Goal: Information Seeking & Learning: Learn about a topic

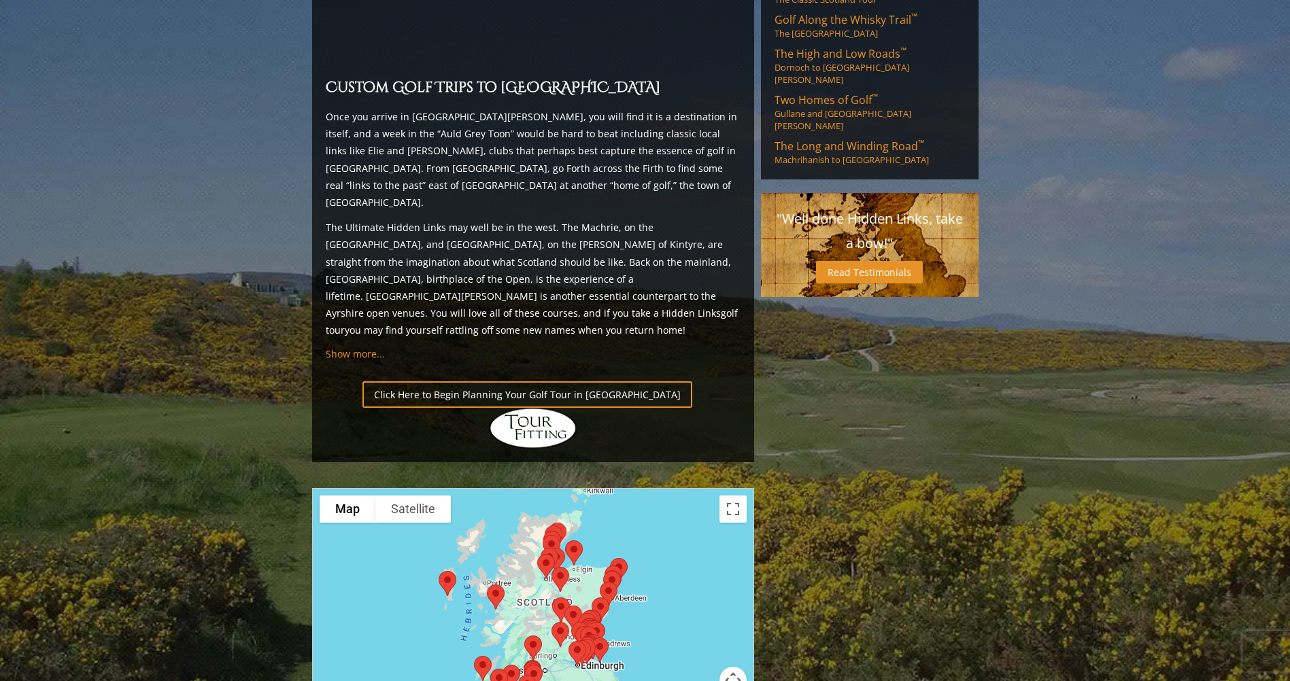
scroll to position [1360, 0]
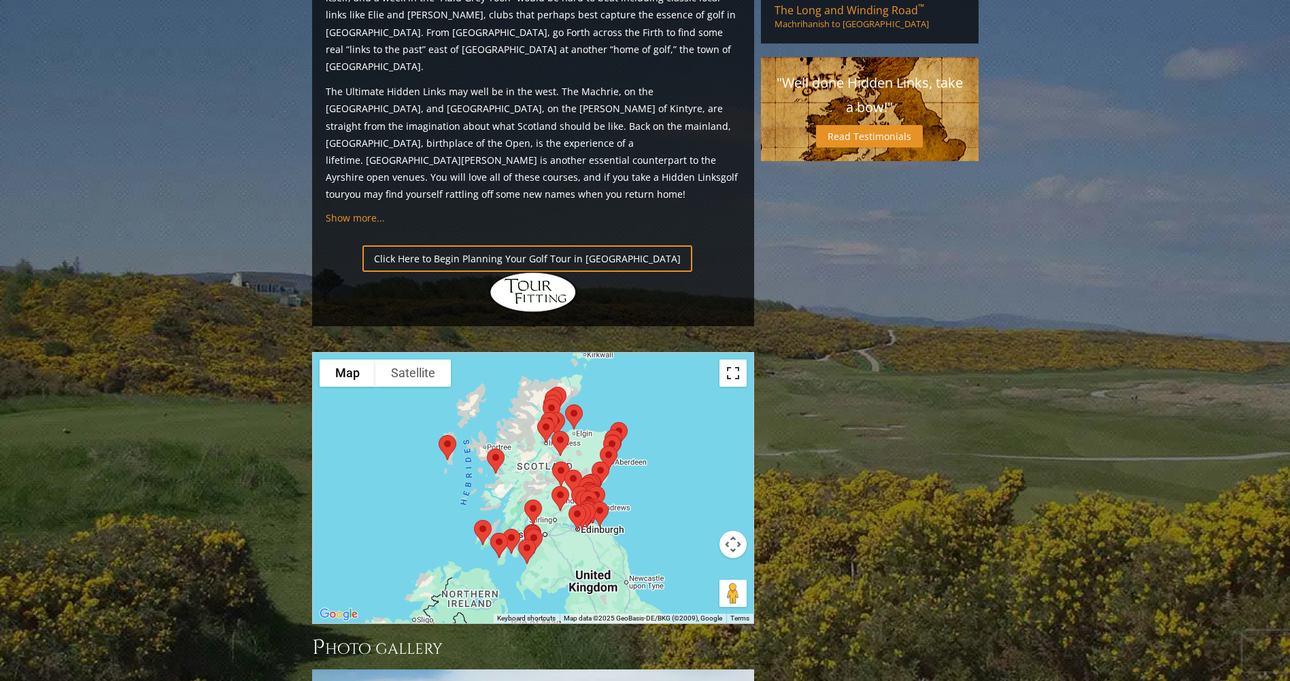
click at [730, 360] on button "Toggle fullscreen view" at bounding box center [732, 373] width 27 height 27
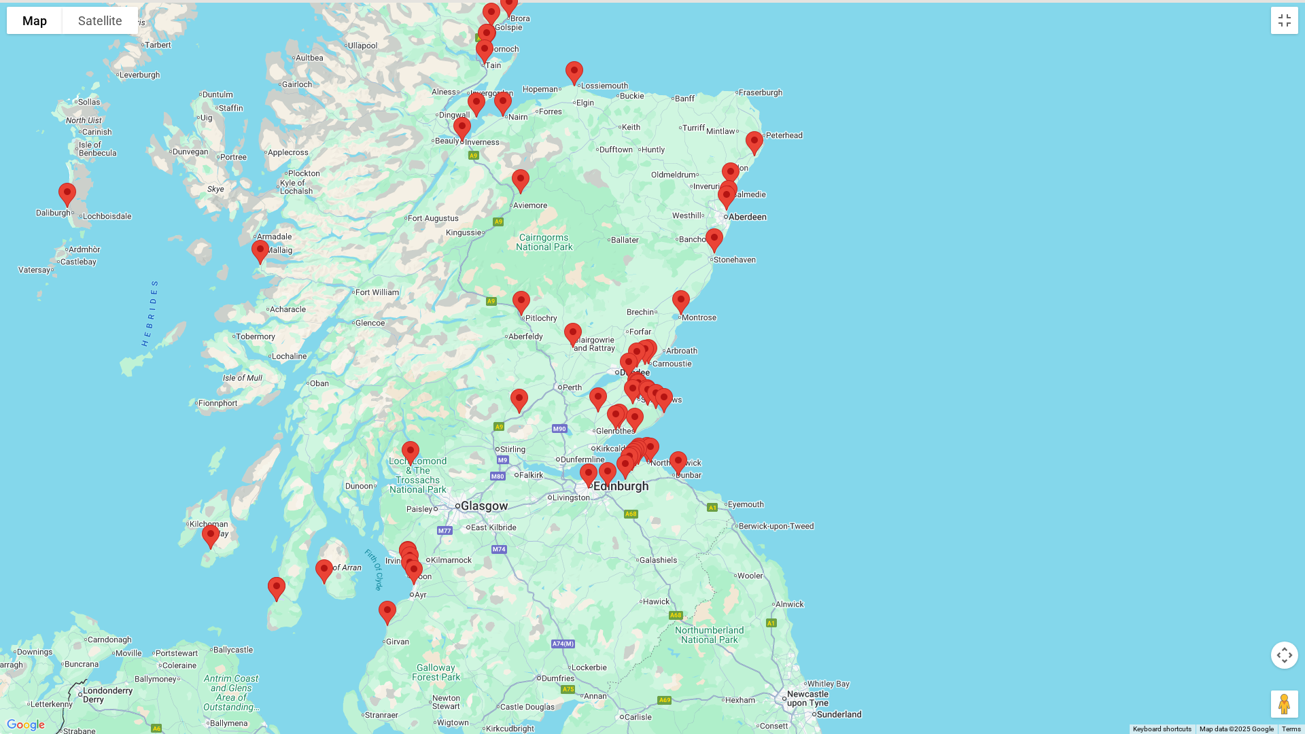
drag, startPoint x: 710, startPoint y: 353, endPoint x: 808, endPoint y: 426, distance: 121.6
click at [808, 426] on div at bounding box center [652, 367] width 1305 height 734
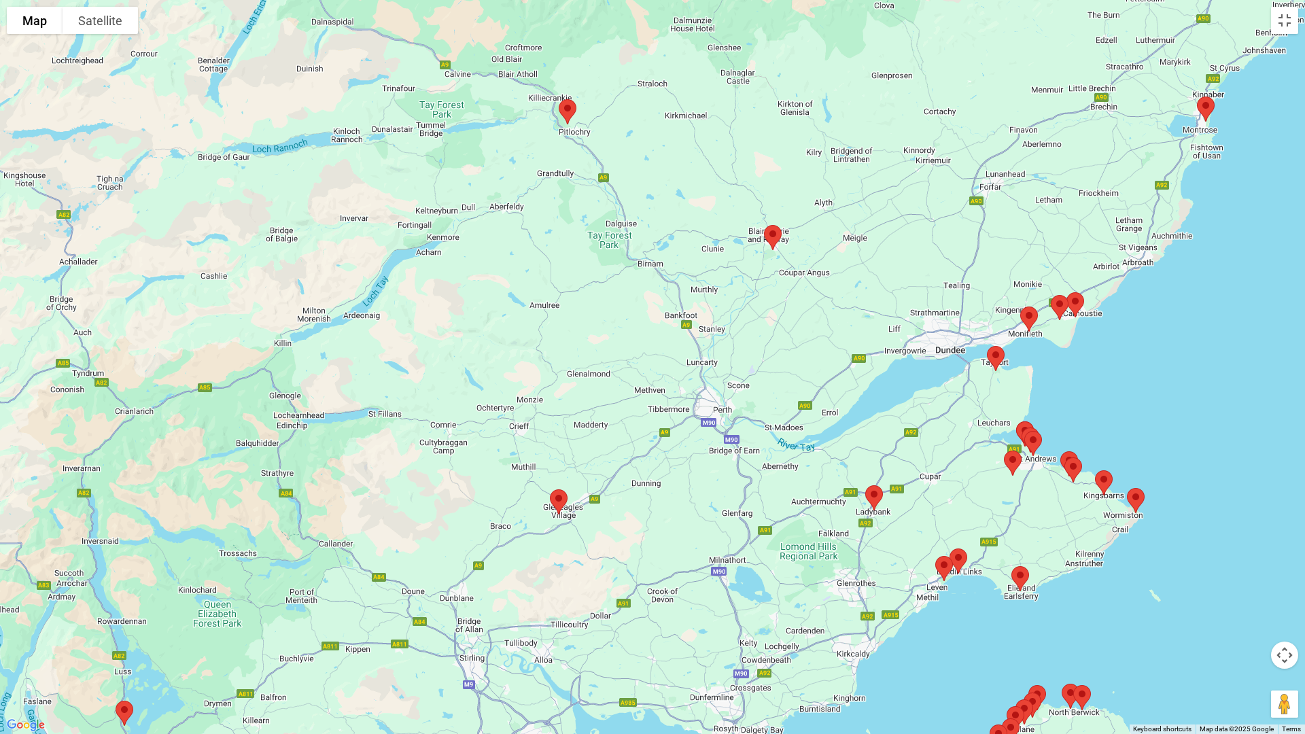
click at [992, 358] on img at bounding box center [996, 359] width 29 height 36
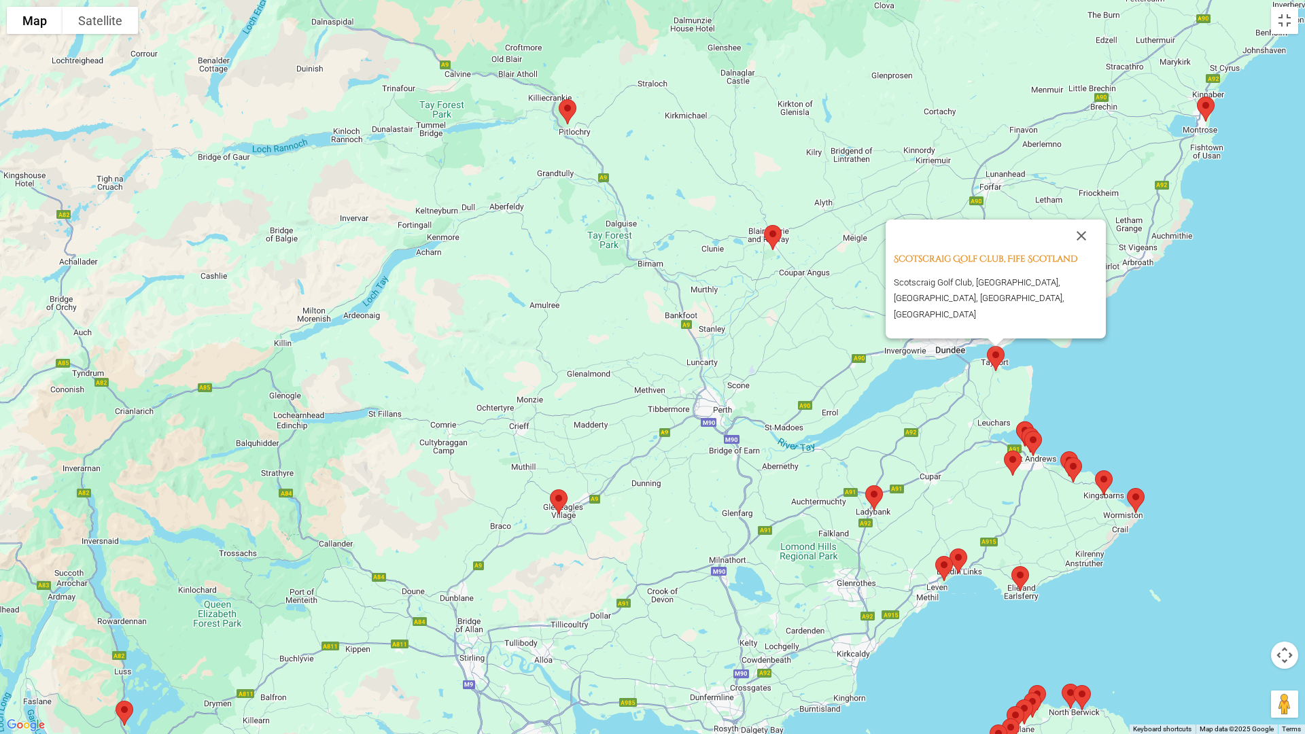
click at [903, 355] on div "Scotscraig Golf Club, Fife Scotland Scotscraig Golf Club, [GEOGRAPHIC_DATA], [G…" at bounding box center [652, 367] width 1305 height 734
click at [831, 337] on div "Scotscraig Golf Club, Fife Scotland Scotscraig Golf Club, [GEOGRAPHIC_DATA], [G…" at bounding box center [652, 367] width 1305 height 734
click at [1033, 438] on img at bounding box center [1033, 444] width 29 height 36
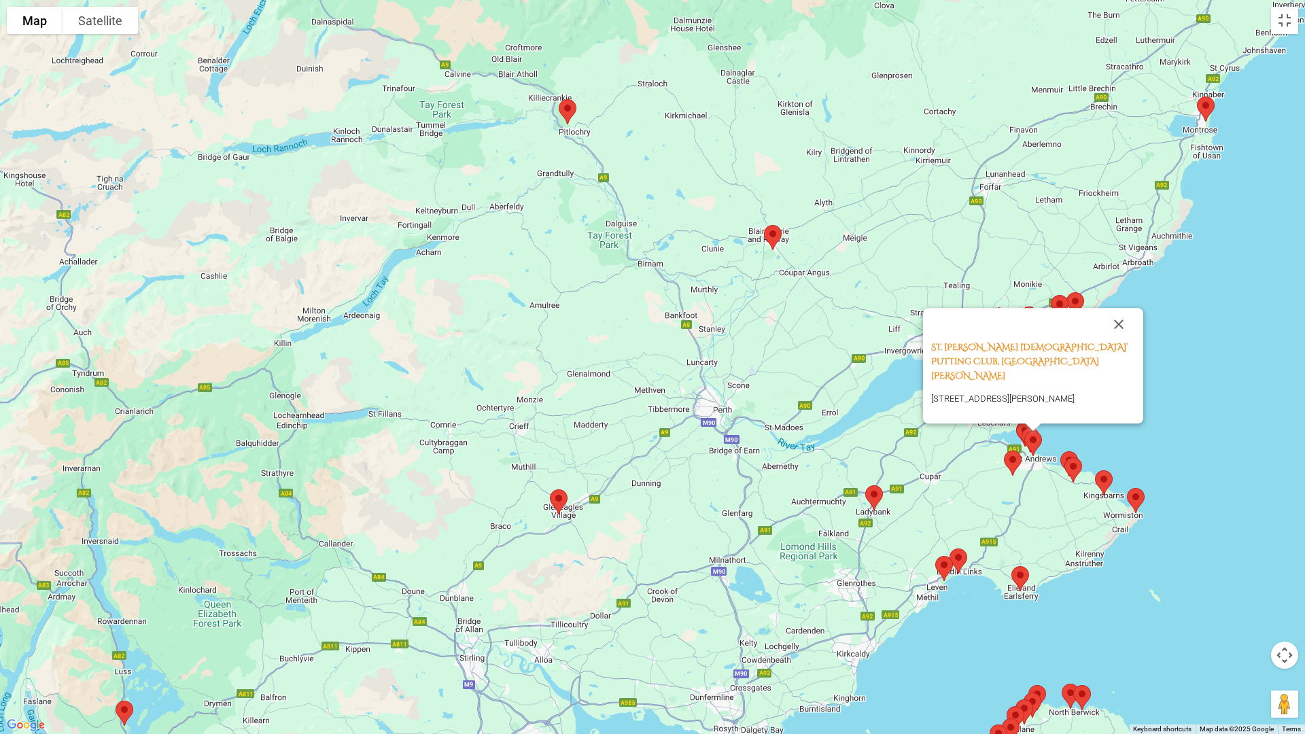
click at [1073, 464] on img at bounding box center [1073, 470] width 29 height 36
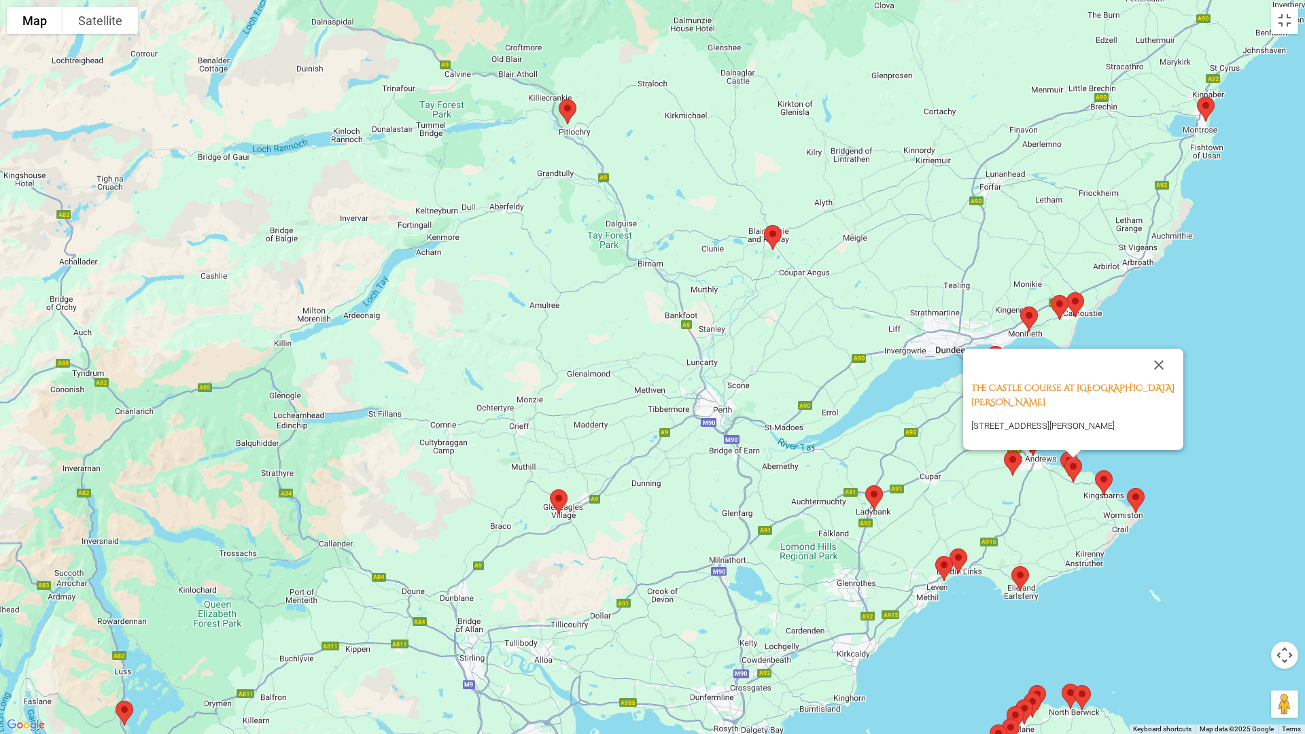
click at [1064, 455] on img at bounding box center [1073, 470] width 29 height 36
click at [964, 495] on div "The Castle Course at [STREET_ADDRESS][PERSON_NAME][PERSON_NAME]" at bounding box center [652, 367] width 1305 height 734
click at [1147, 376] on button "Close" at bounding box center [1159, 365] width 33 height 33
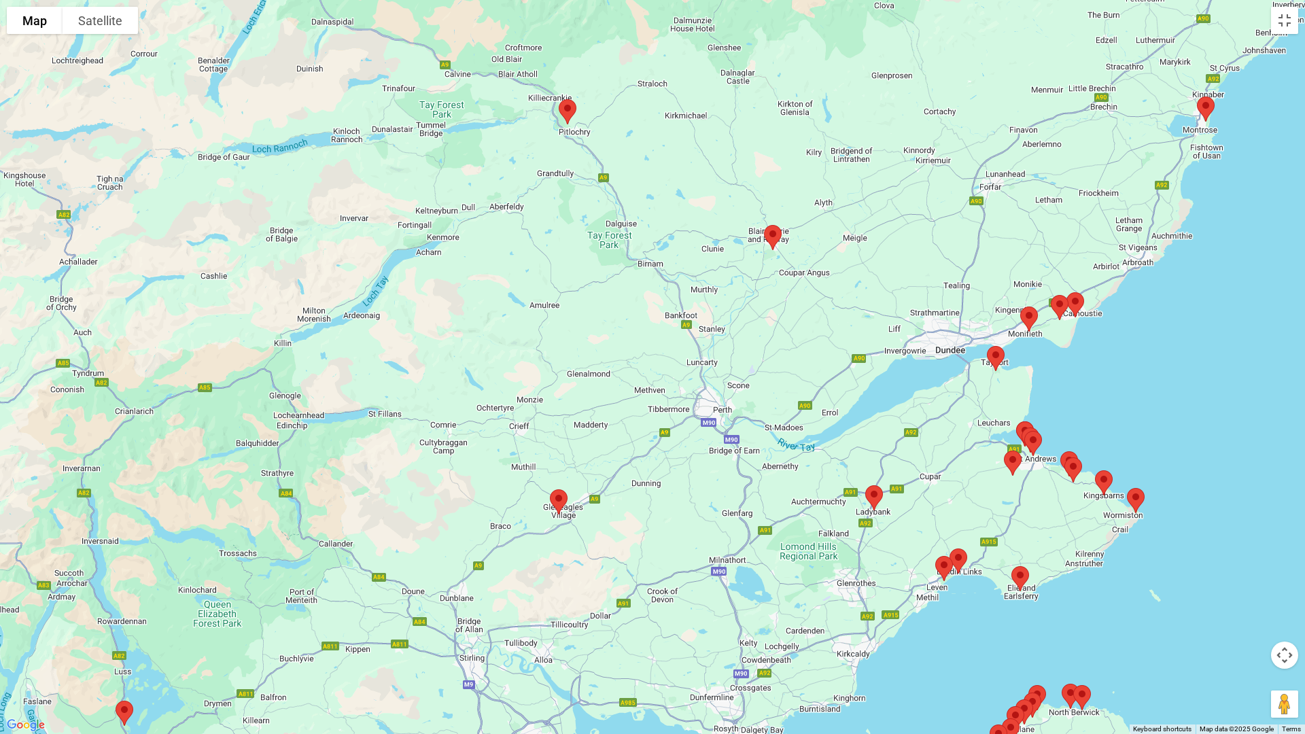
click at [876, 491] on img at bounding box center [874, 498] width 29 height 36
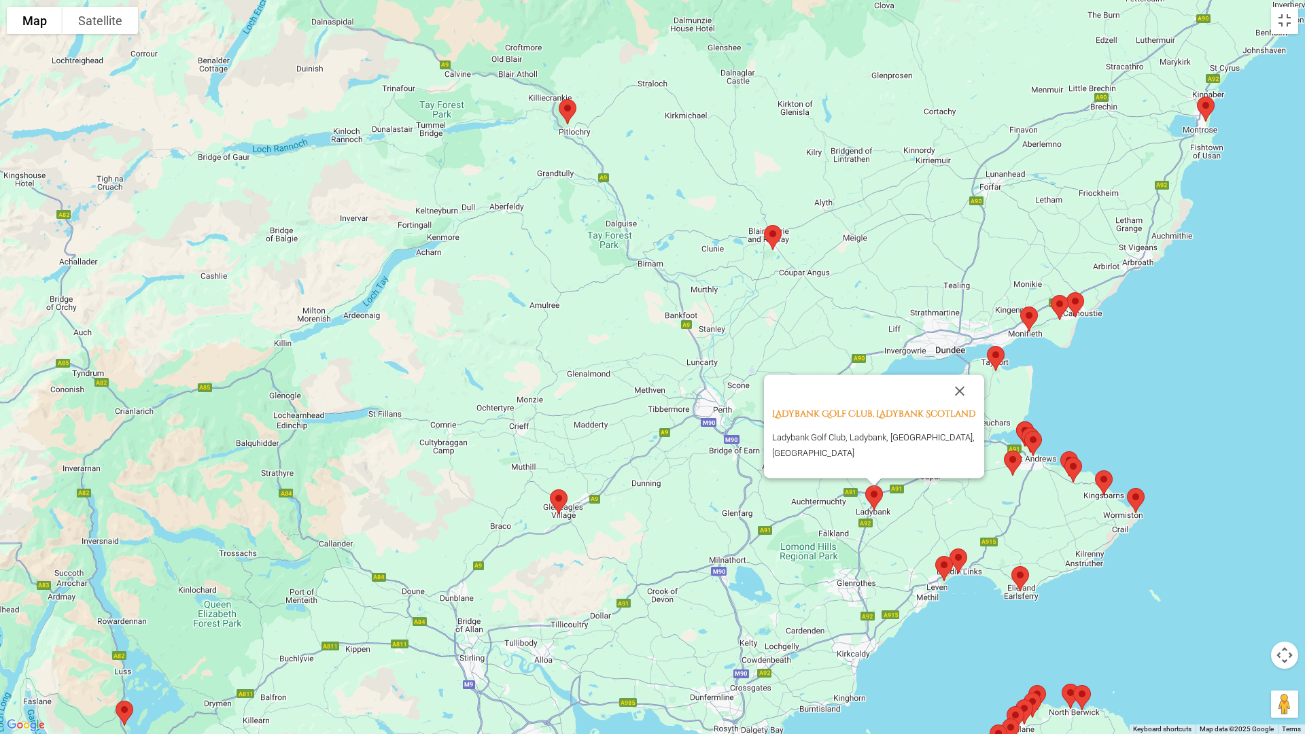
click at [1023, 576] on img at bounding box center [1020, 579] width 29 height 36
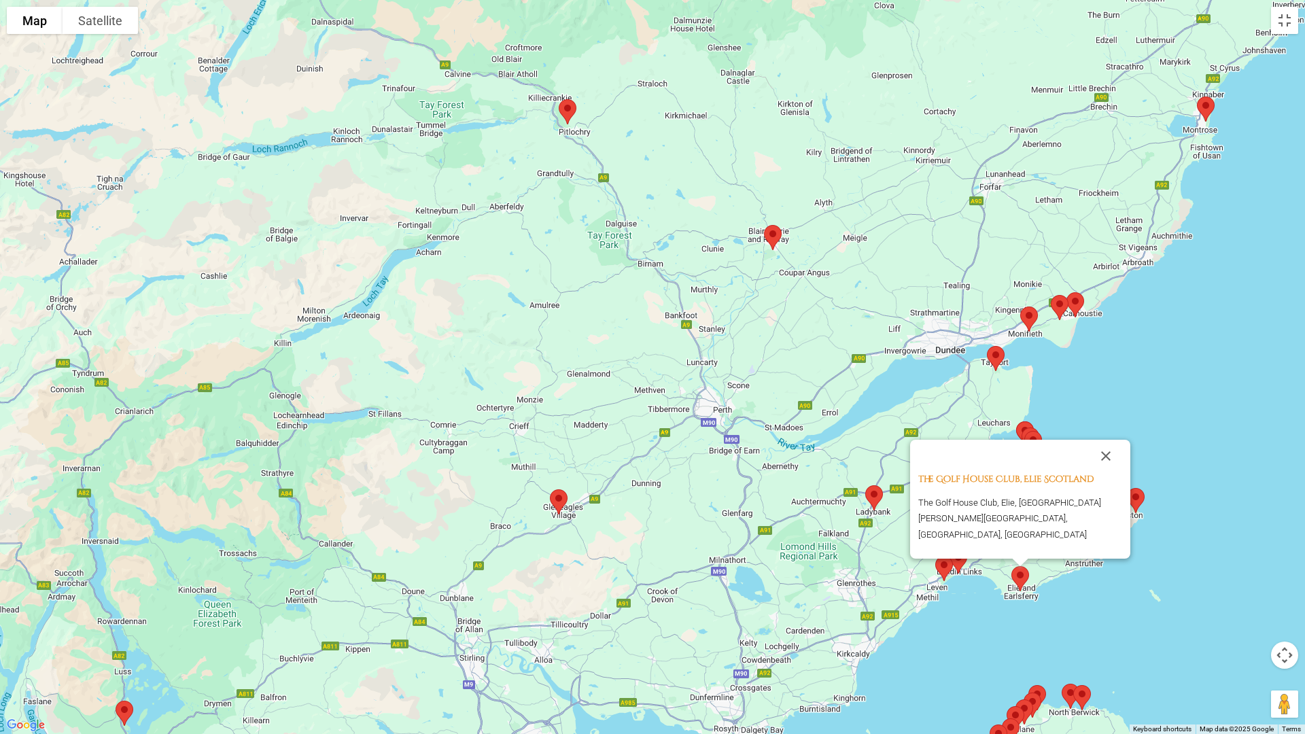
click at [862, 462] on div "The Golf House Club, Elie Scotland The Golf House Club, Elie, [GEOGRAPHIC_DATA]…" at bounding box center [652, 367] width 1305 height 734
click at [1109, 472] on button "Close" at bounding box center [1106, 456] width 33 height 33
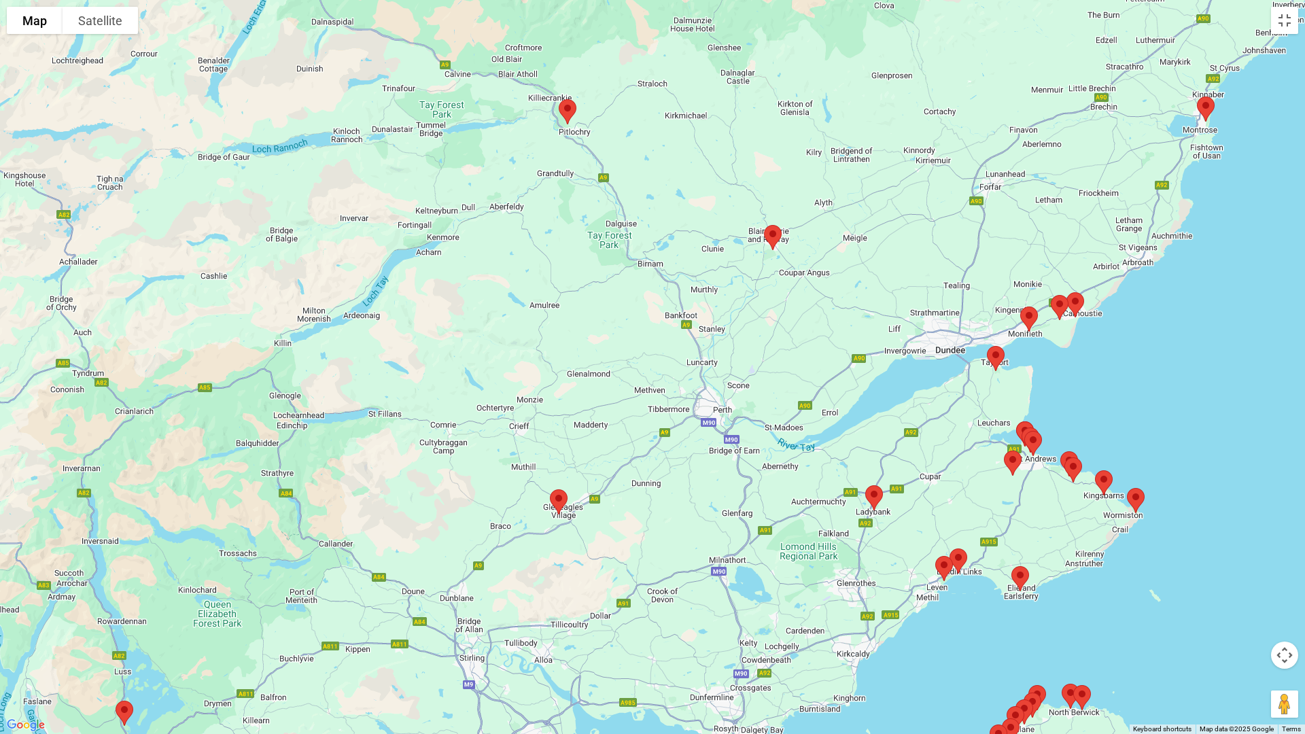
click at [1135, 494] on img at bounding box center [1136, 501] width 29 height 36
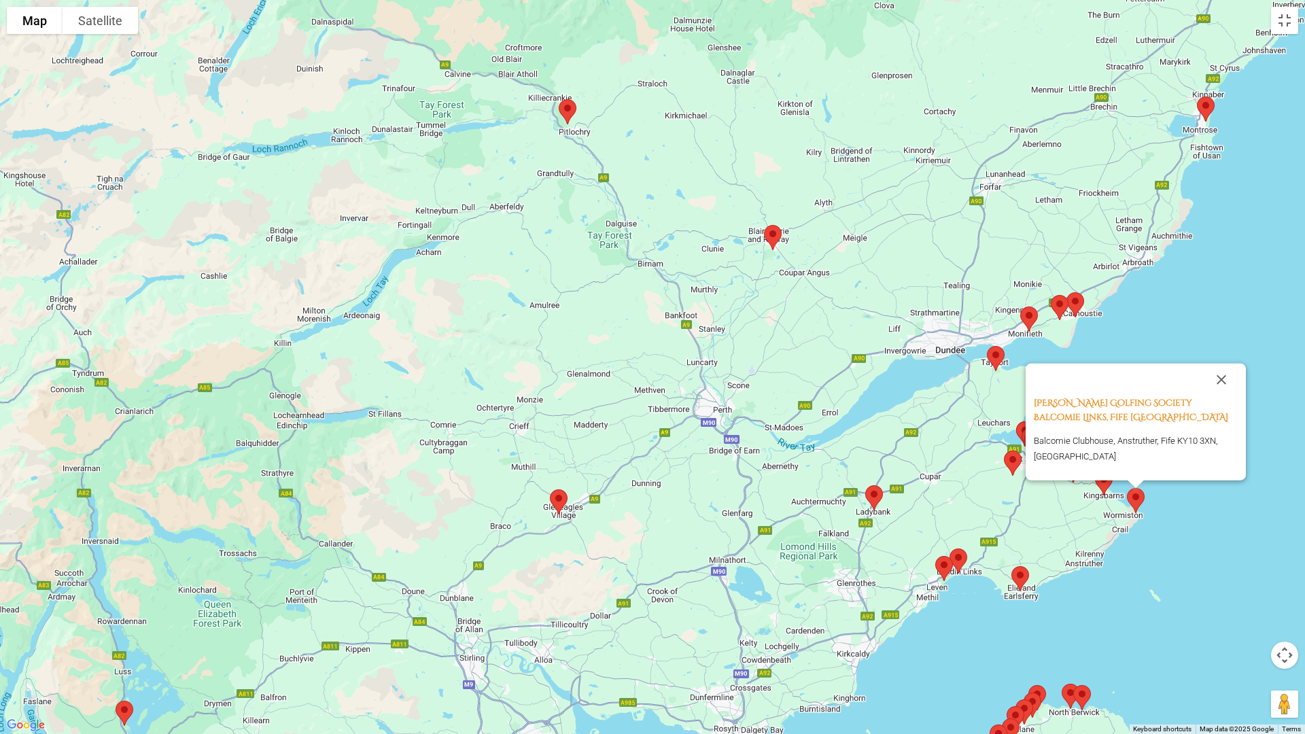
click at [1099, 512] on div "[PERSON_NAME] Golfing Society Balcomie Links, Fife Scotland Balcomie Clubhouse,…" at bounding box center [652, 367] width 1305 height 734
click at [1011, 460] on img at bounding box center [1013, 463] width 29 height 36
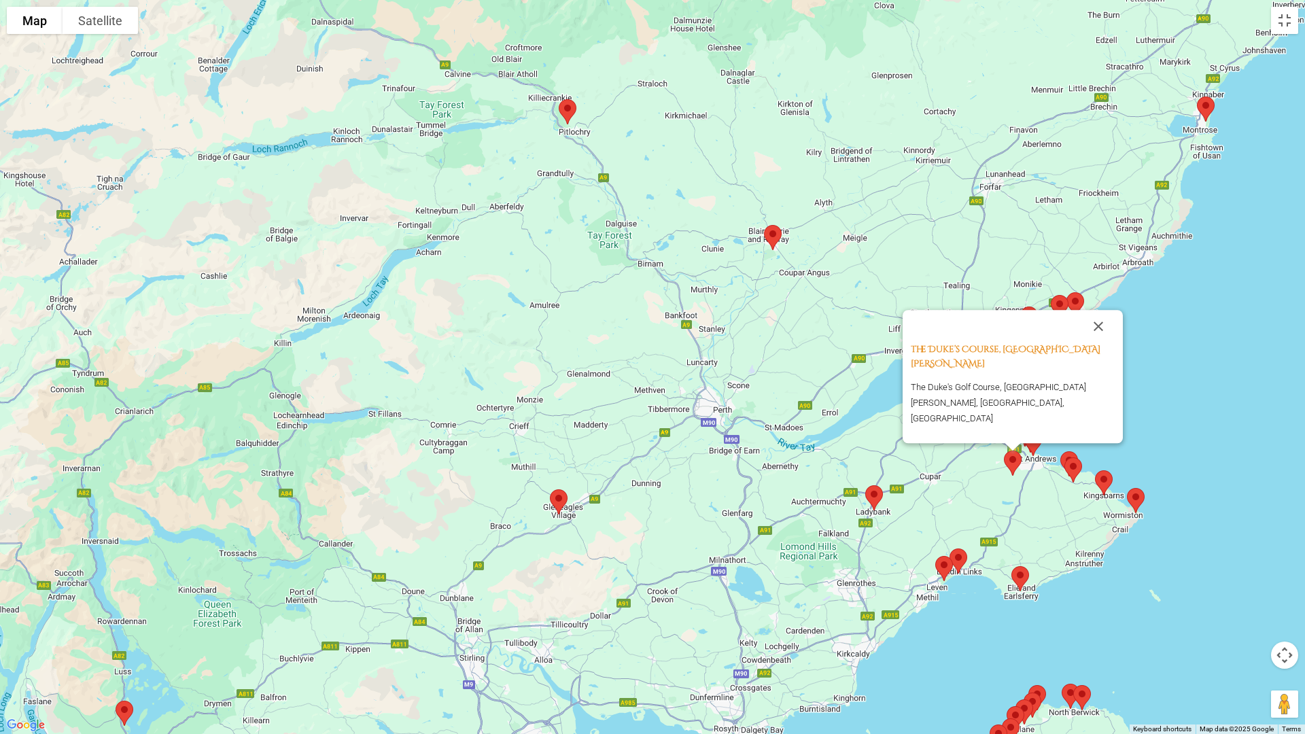
click at [1075, 470] on img at bounding box center [1073, 470] width 29 height 36
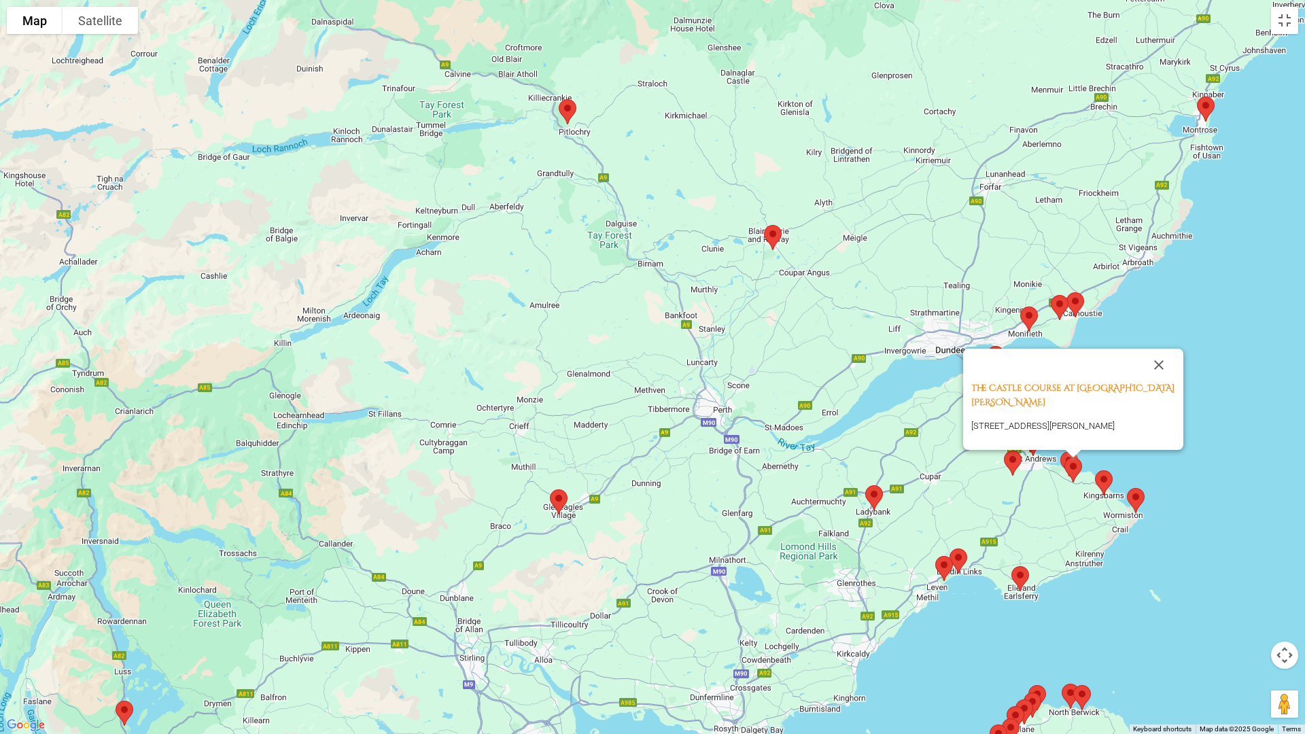
click at [1065, 457] on div at bounding box center [1073, 454] width 17 height 8
click at [1102, 474] on img at bounding box center [1104, 483] width 29 height 36
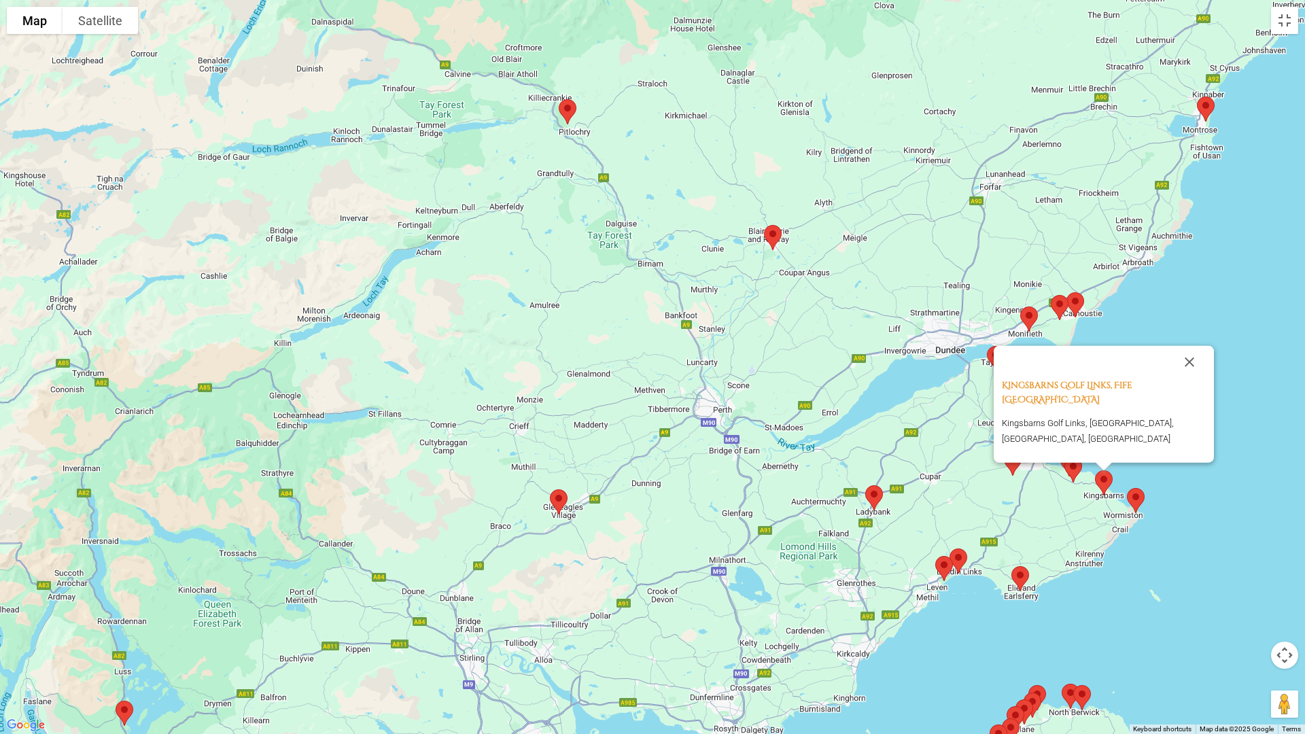
click at [1136, 494] on img at bounding box center [1136, 501] width 29 height 36
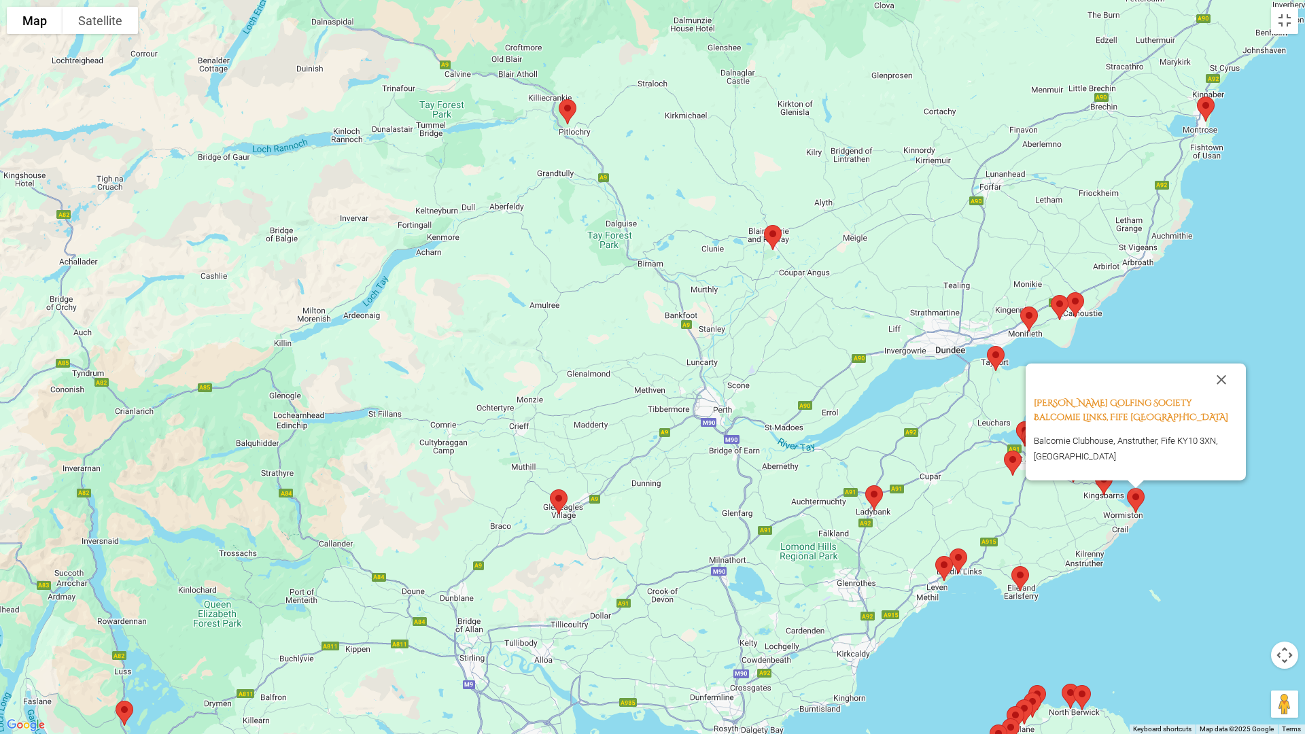
click at [963, 445] on div "[PERSON_NAME] Golfing Society Balcomie Links, Fife Scotland Balcomie Clubhouse,…" at bounding box center [652, 367] width 1305 height 734
click at [1077, 305] on img at bounding box center [1075, 305] width 29 height 36
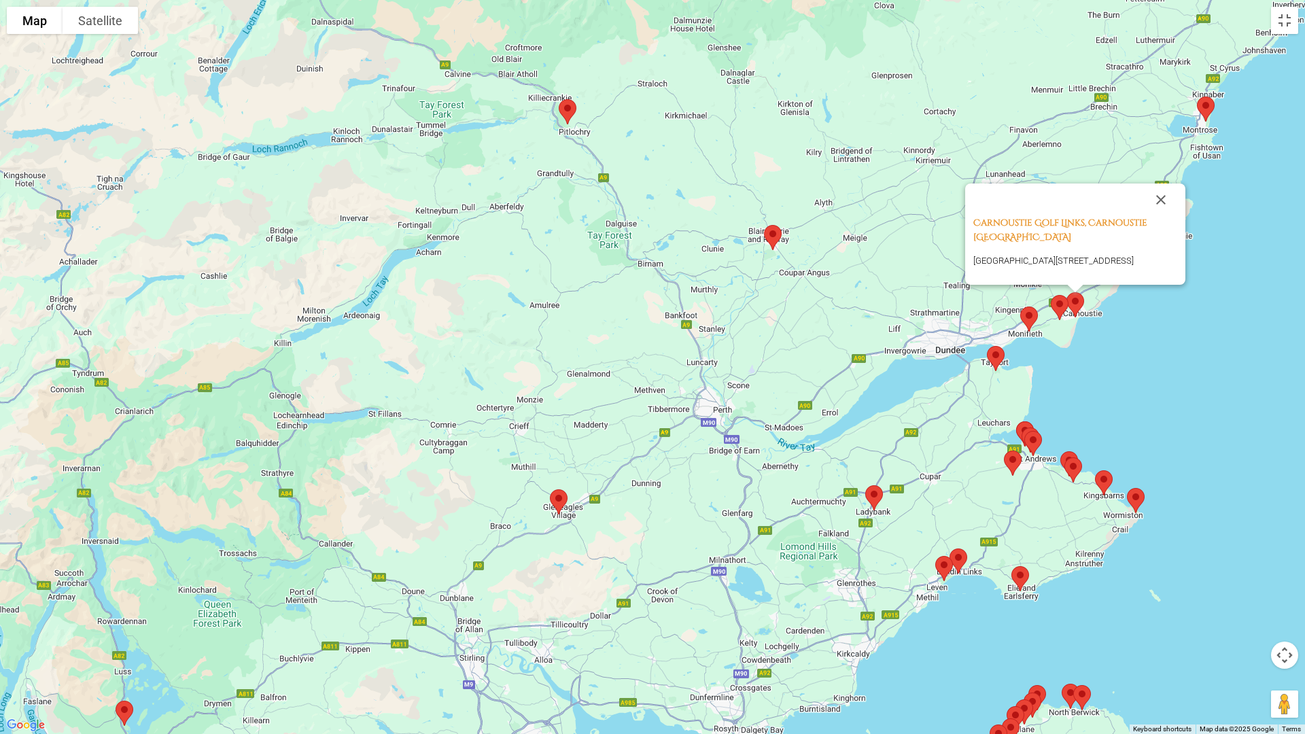
click at [1062, 309] on img at bounding box center [1060, 308] width 29 height 36
click at [1031, 320] on img at bounding box center [1029, 319] width 29 height 36
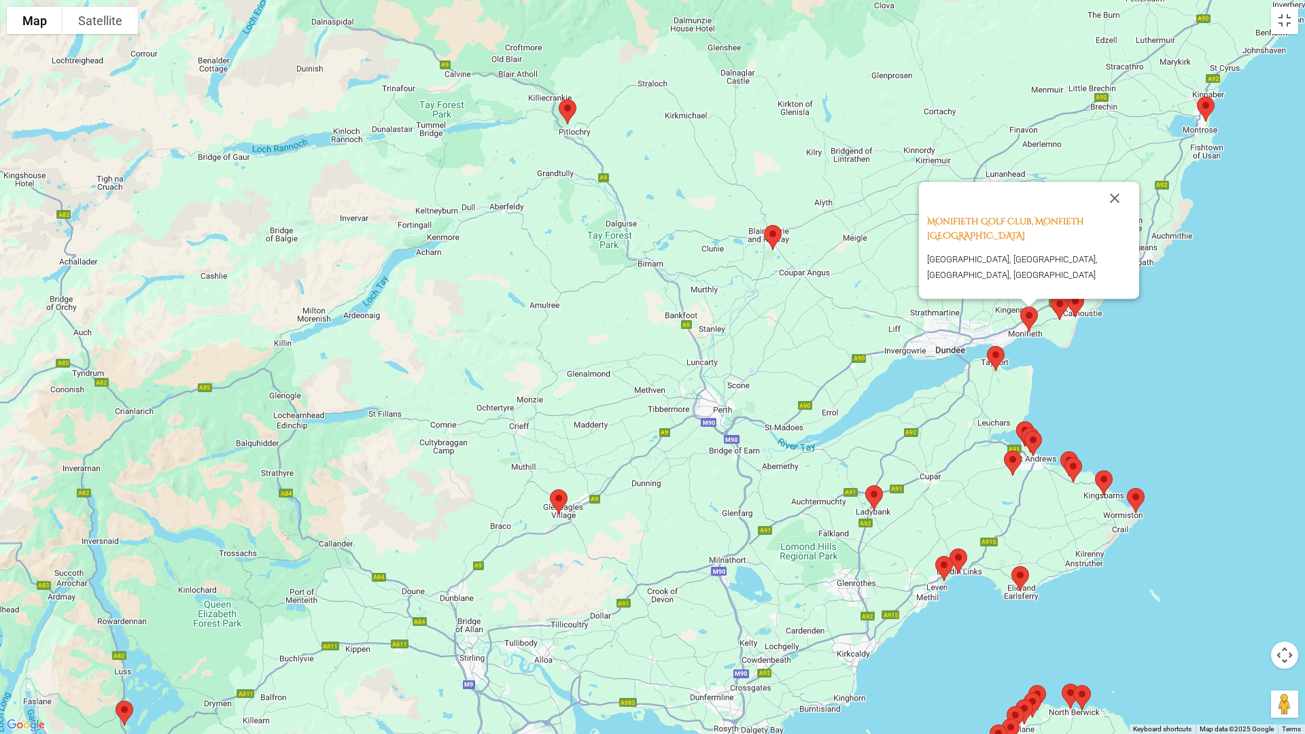
click at [773, 238] on img at bounding box center [773, 238] width 29 height 36
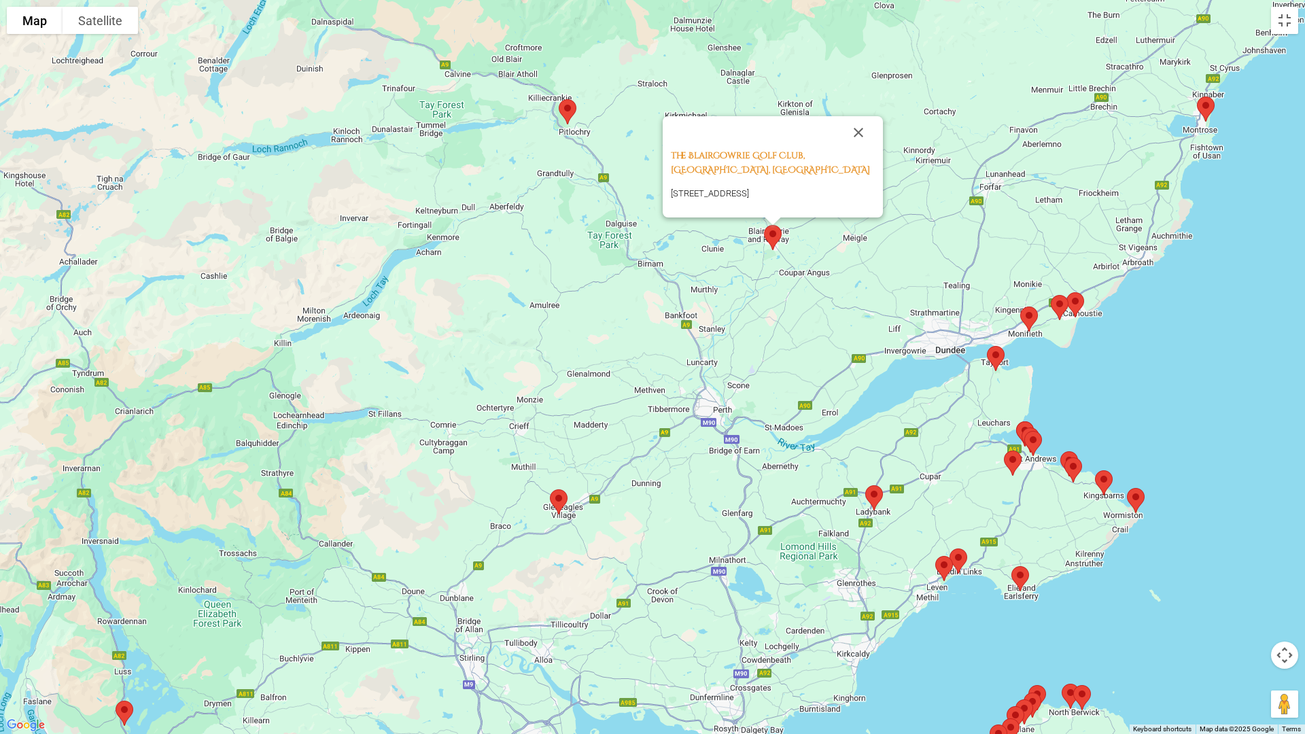
click at [1207, 102] on img at bounding box center [1206, 109] width 29 height 36
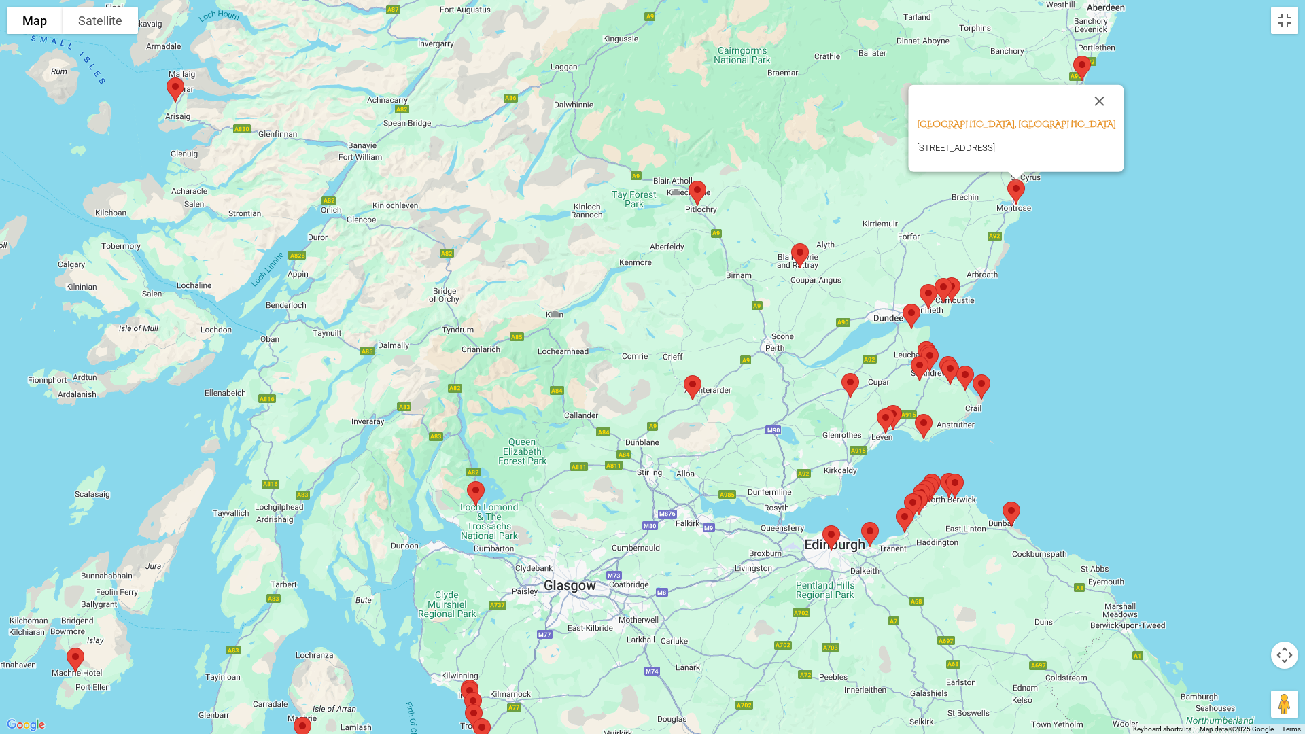
drag, startPoint x: 825, startPoint y: 549, endPoint x: 827, endPoint y: 406, distance: 142.8
click at [825, 404] on div "[GEOGRAPHIC_DATA], [STREET_ADDRESS]" at bounding box center [652, 367] width 1305 height 734
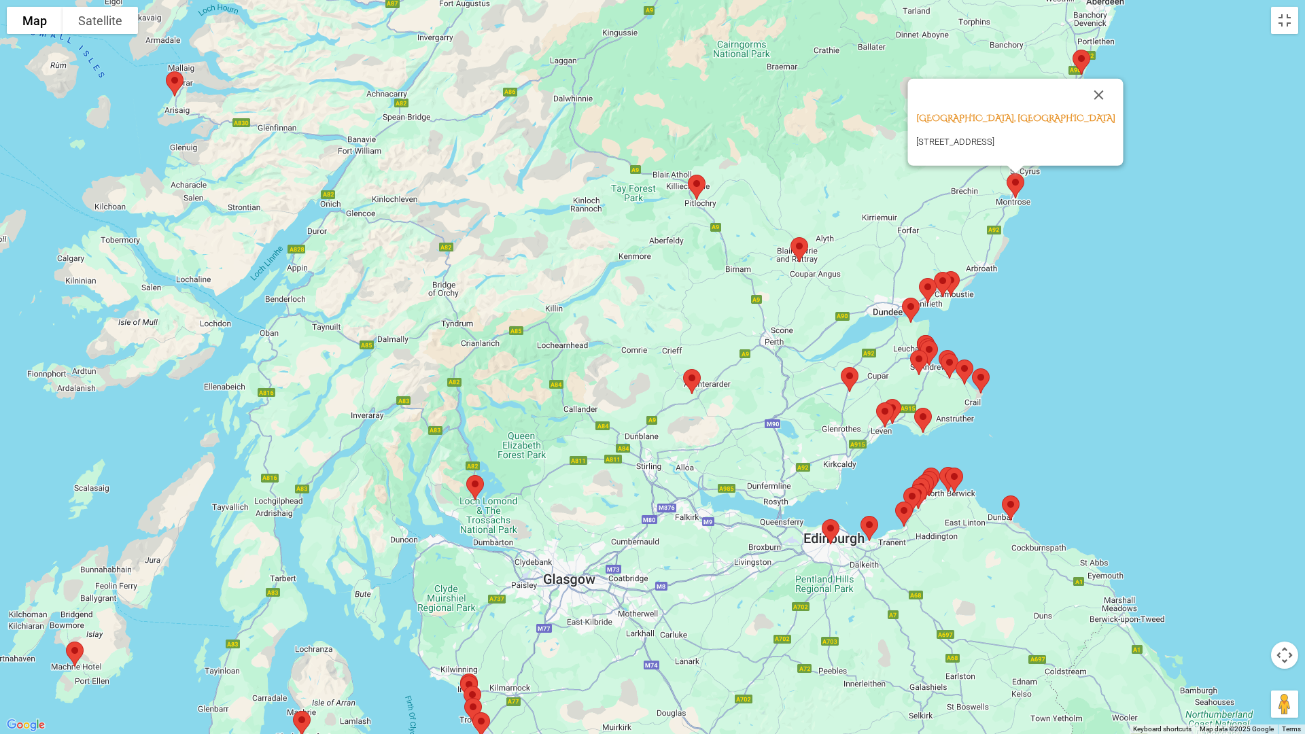
click at [1012, 510] on img at bounding box center [1011, 508] width 29 height 36
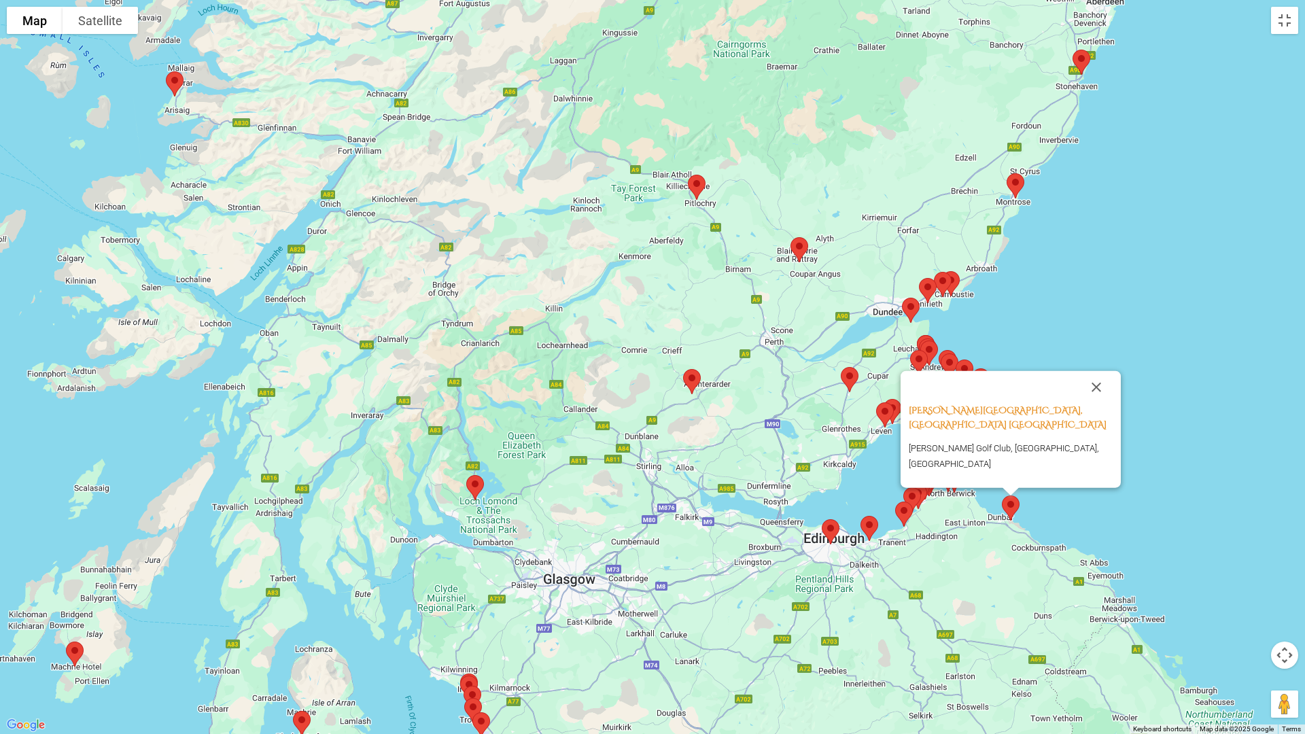
click at [981, 515] on div "[PERSON_NAME][GEOGRAPHIC_DATA], [GEOGRAPHIC_DATA] Scotland [PERSON_NAME][GEOGRA…" at bounding box center [652, 367] width 1305 height 734
click at [1093, 402] on button "Close" at bounding box center [1096, 387] width 33 height 33
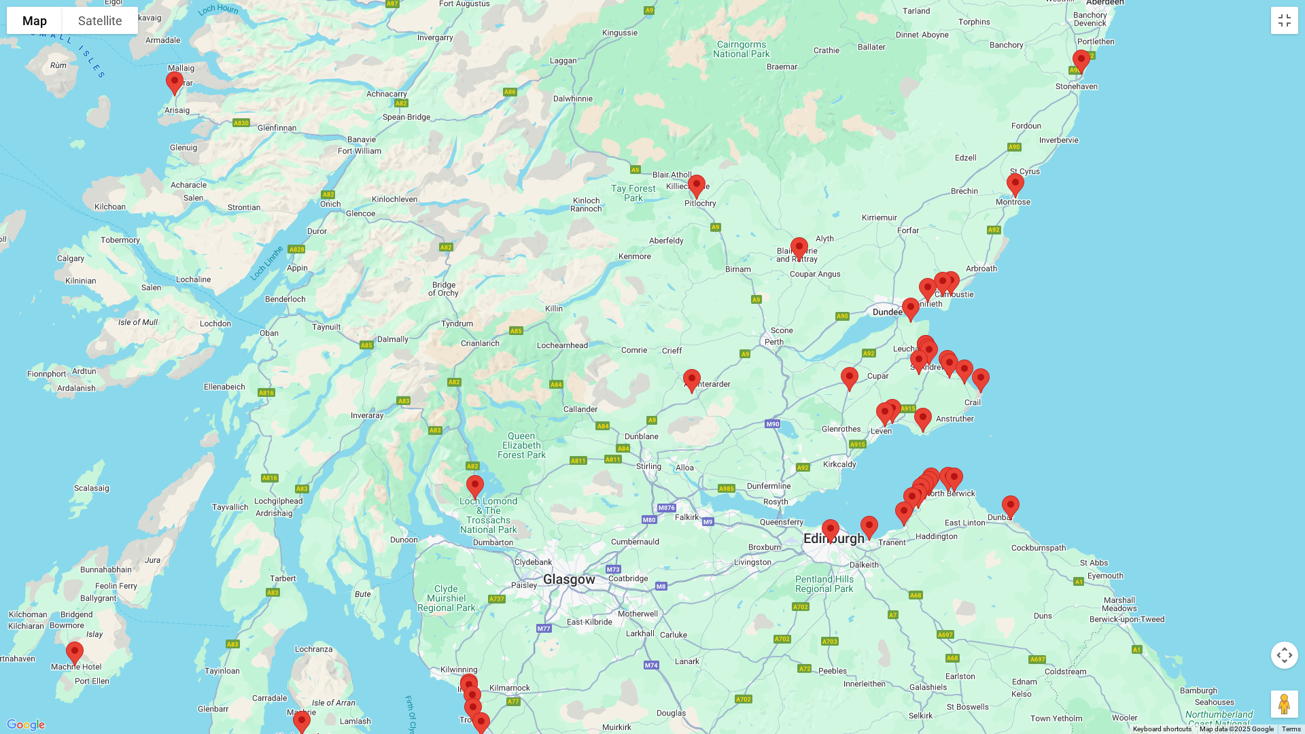
click at [952, 479] on img at bounding box center [954, 480] width 29 height 36
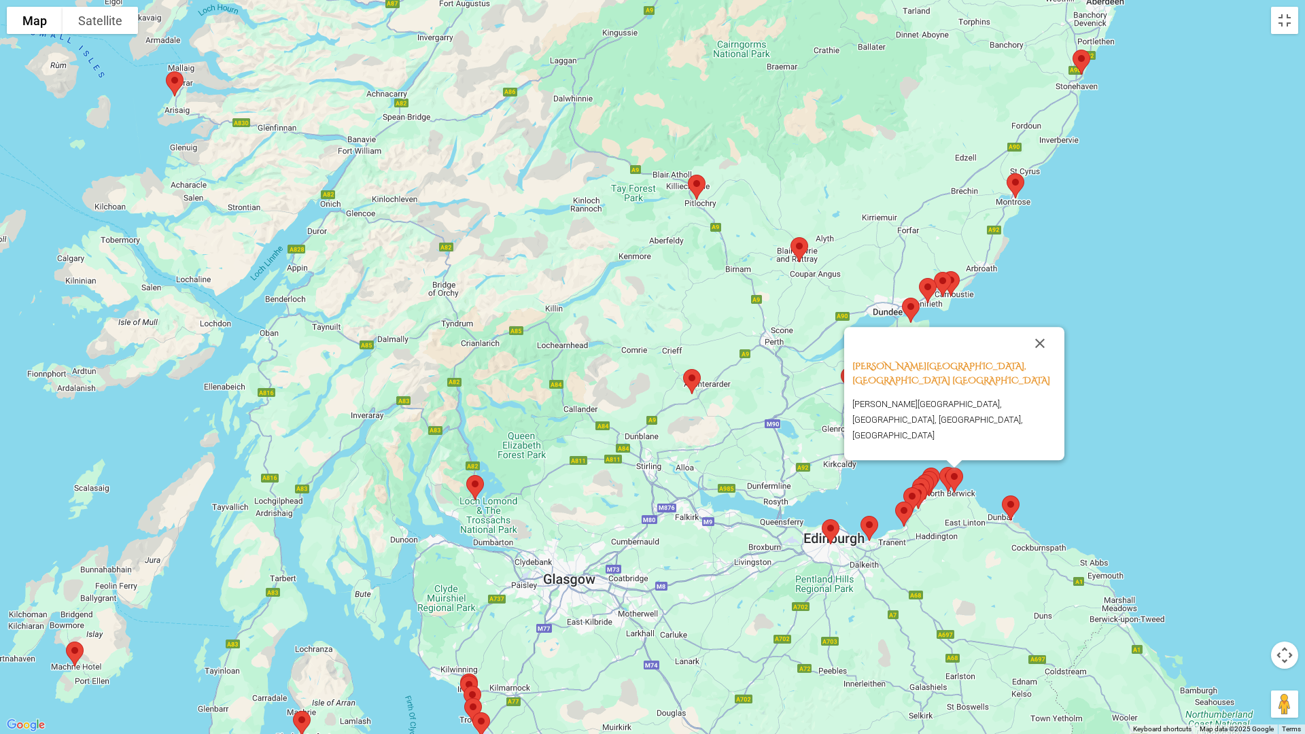
click at [944, 478] on img at bounding box center [954, 480] width 29 height 36
click at [942, 472] on img at bounding box center [929, 484] width 29 height 36
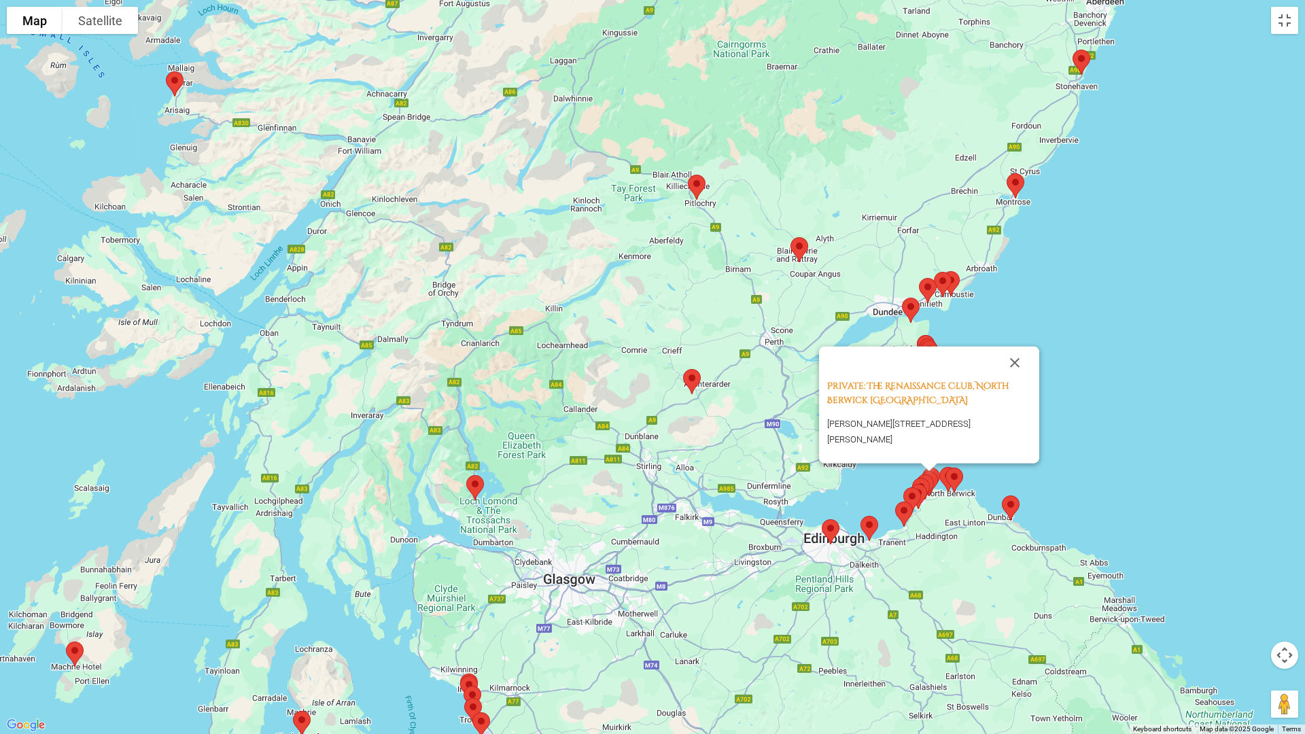
click at [929, 477] on img at bounding box center [921, 490] width 29 height 36
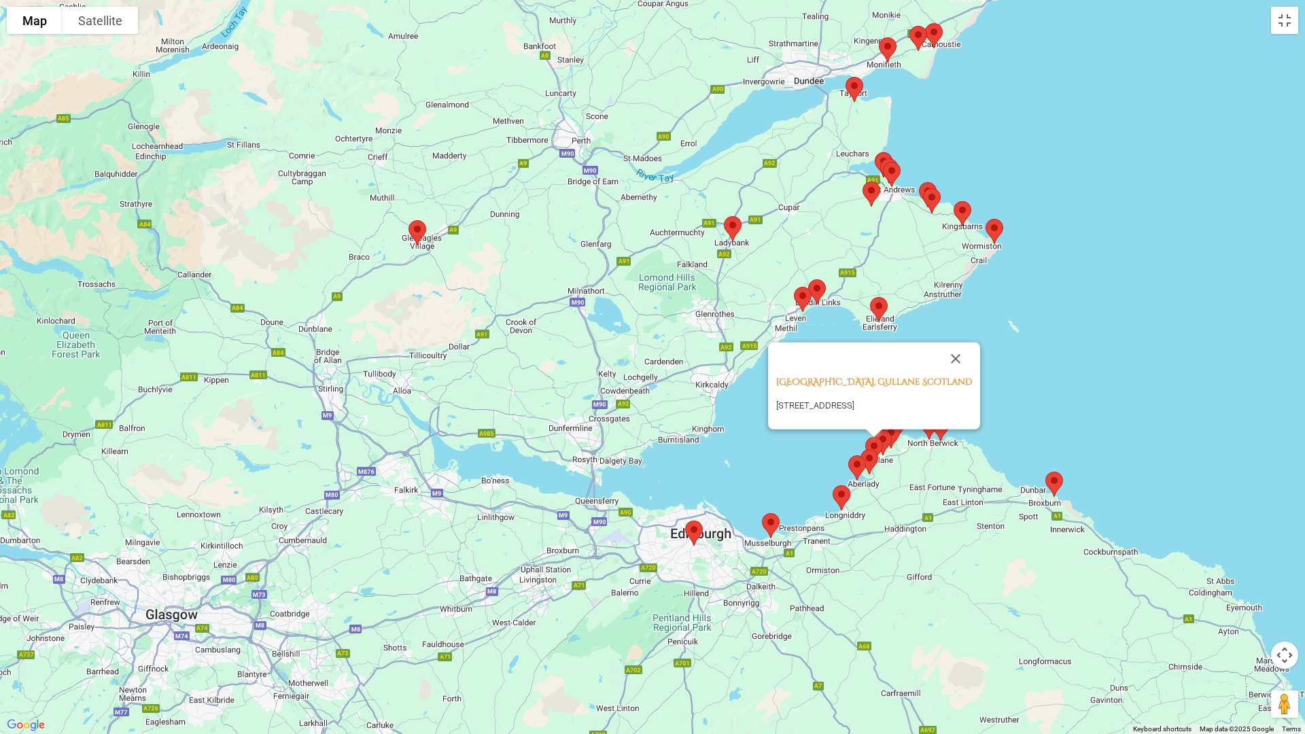
click at [952, 477] on div "[GEOGRAPHIC_DATA], [STREET_ADDRESS]" at bounding box center [652, 367] width 1305 height 734
click at [959, 344] on button "Close" at bounding box center [955, 359] width 33 height 33
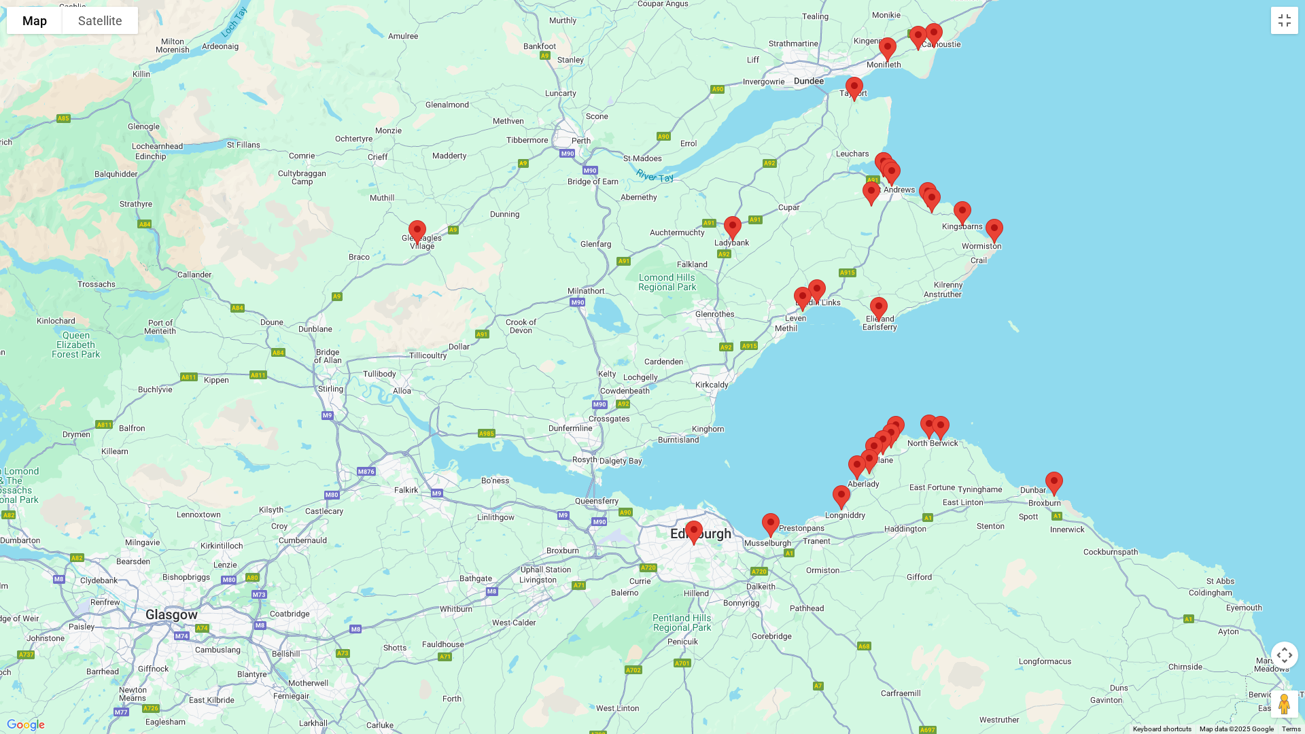
click at [886, 438] on img at bounding box center [874, 450] width 29 height 36
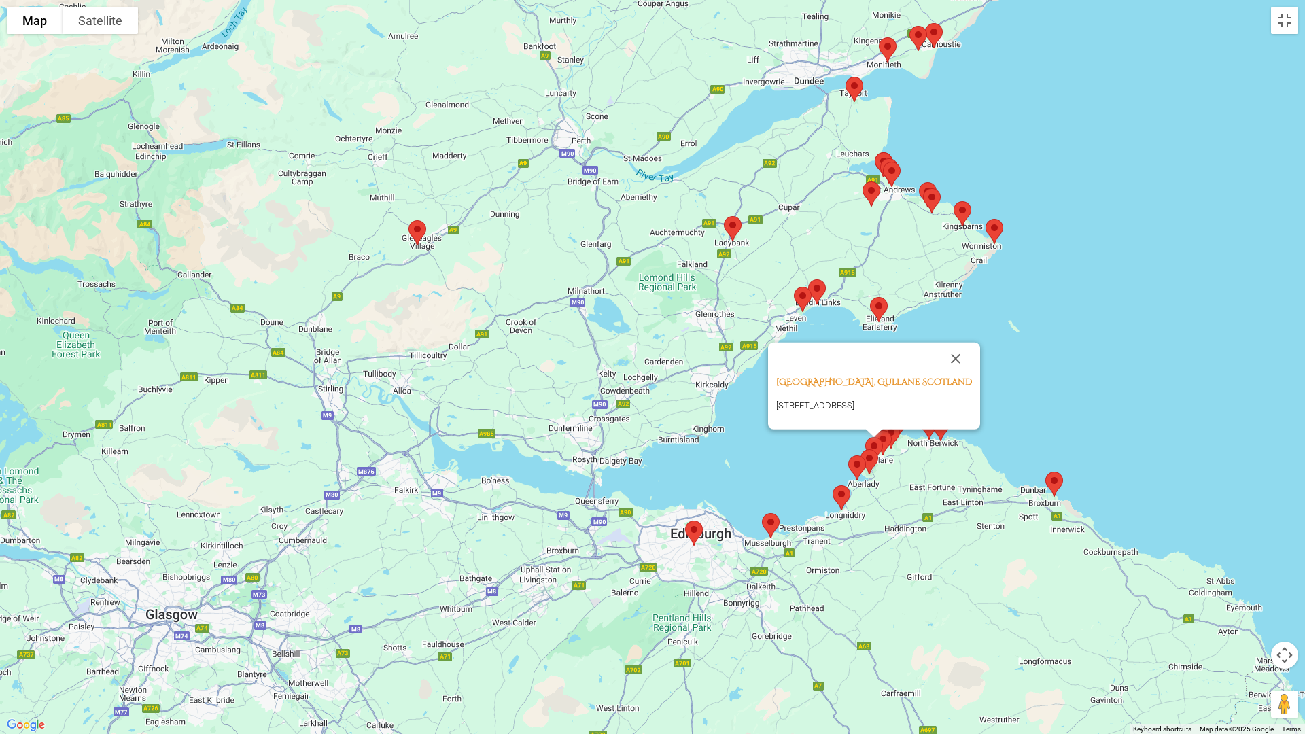
click at [875, 445] on img at bounding box center [869, 462] width 29 height 36
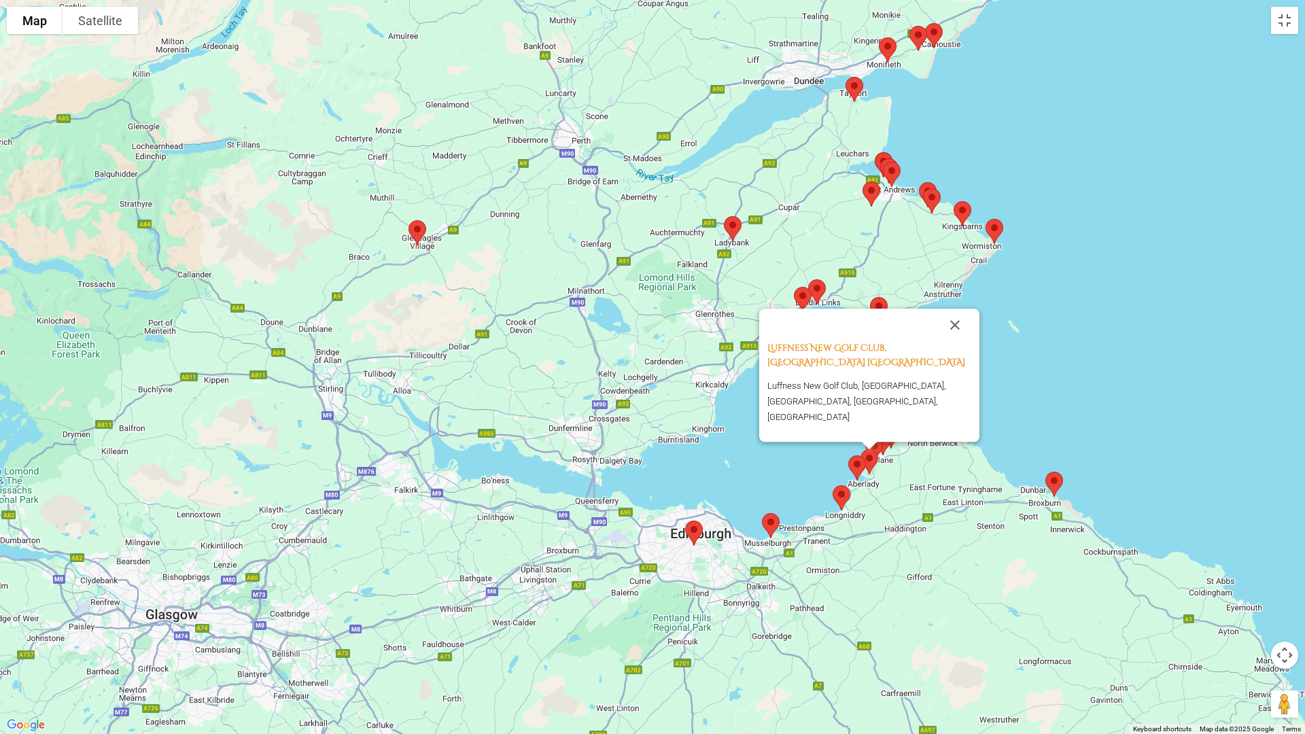
click at [873, 460] on img at bounding box center [869, 462] width 29 height 36
click at [869, 463] on img at bounding box center [857, 468] width 29 height 36
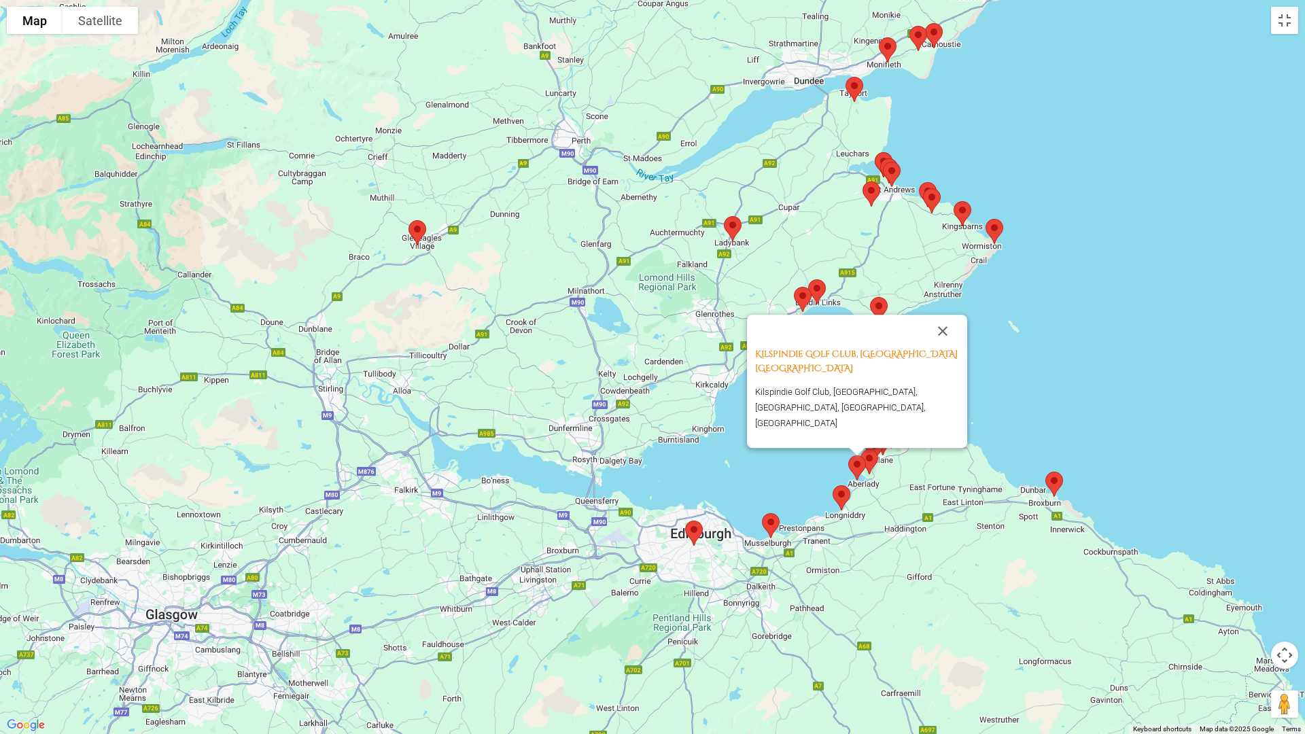
click at [861, 466] on img at bounding box center [857, 468] width 29 height 36
click at [858, 466] on img at bounding box center [857, 468] width 29 height 36
click at [841, 495] on img at bounding box center [841, 498] width 29 height 36
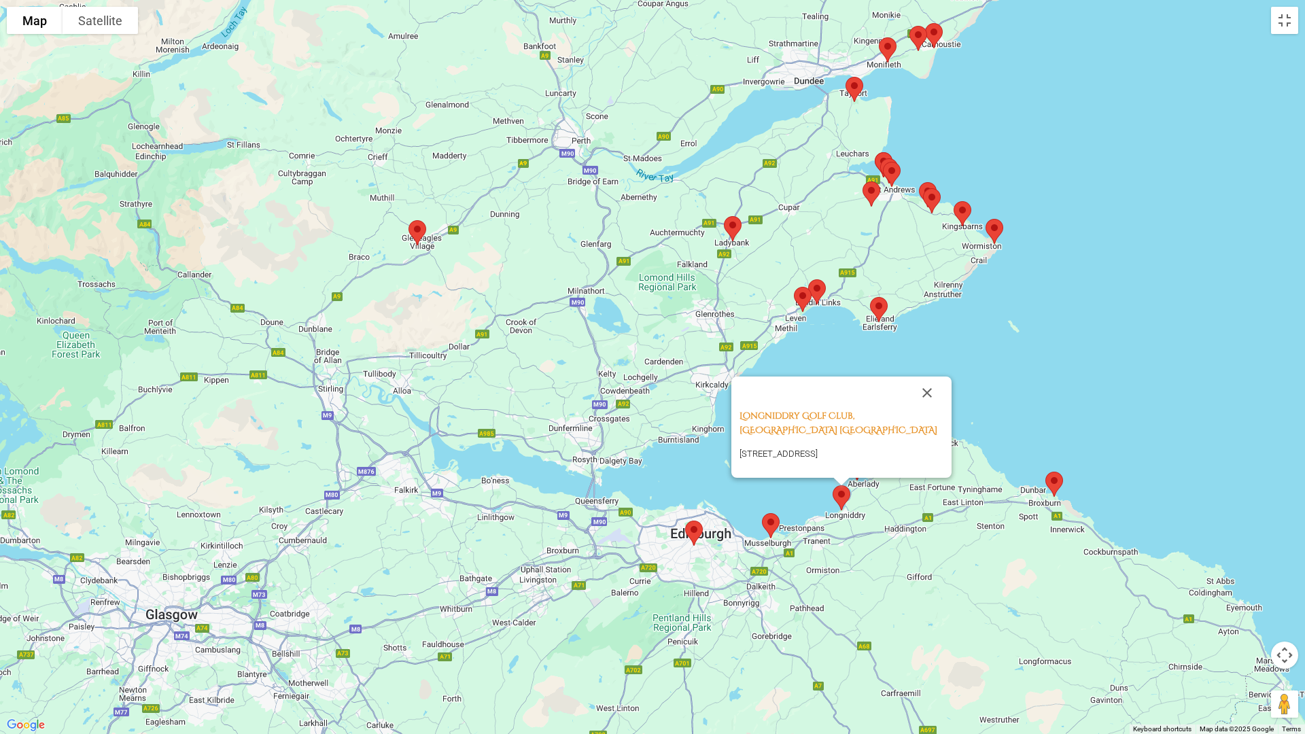
click at [772, 522] on img at bounding box center [771, 526] width 29 height 36
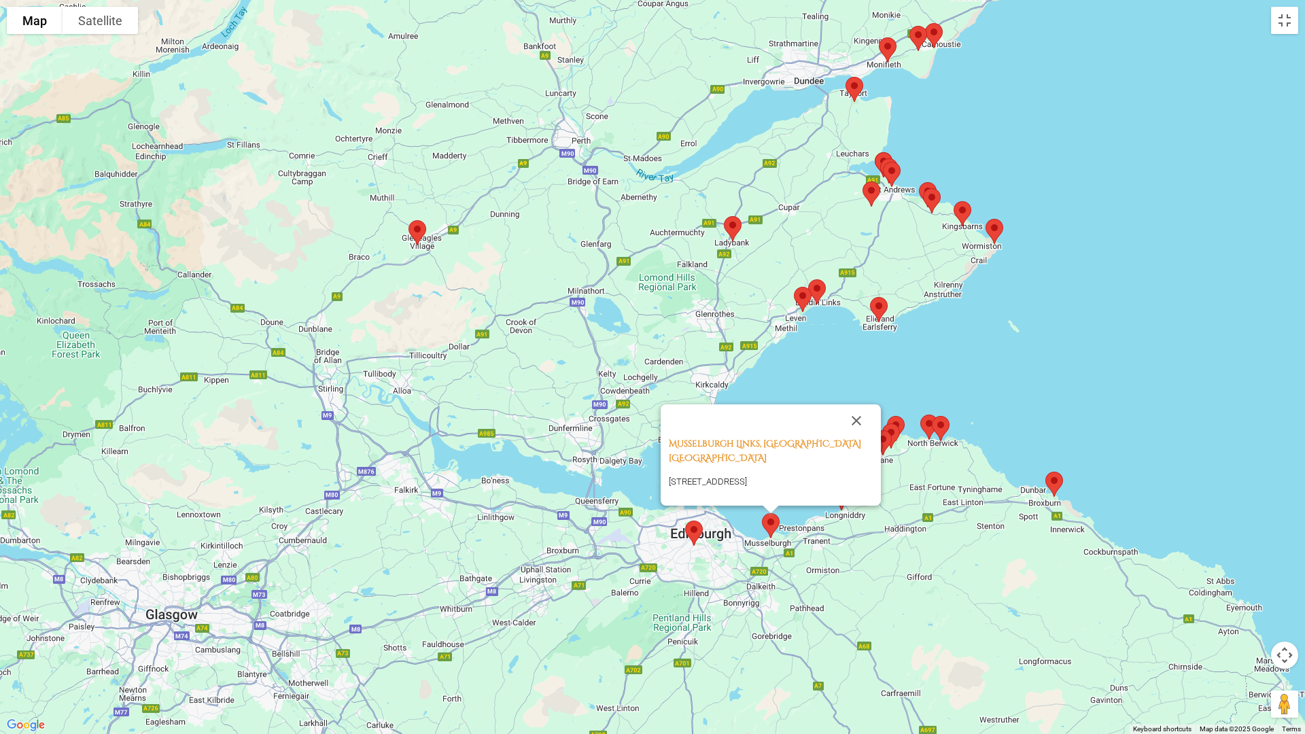
click at [691, 528] on img at bounding box center [694, 533] width 29 height 36
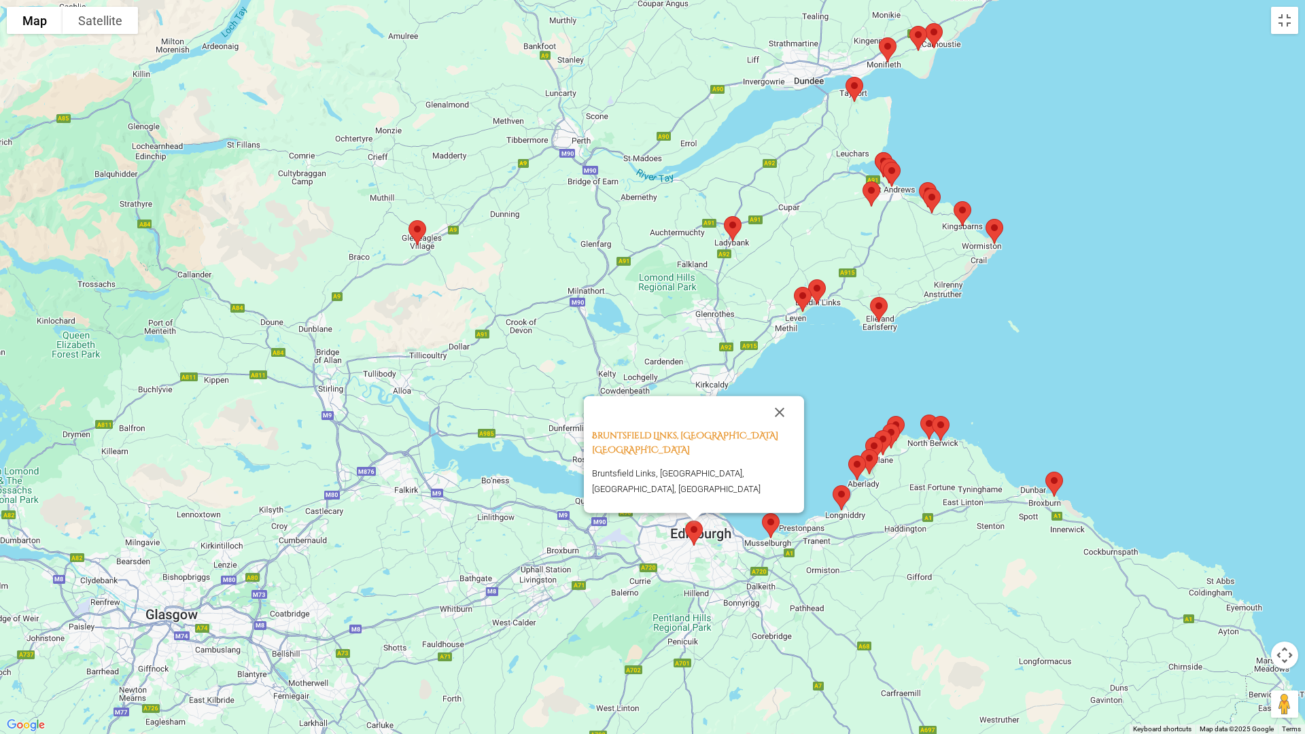
click at [1053, 480] on img at bounding box center [1054, 484] width 29 height 36
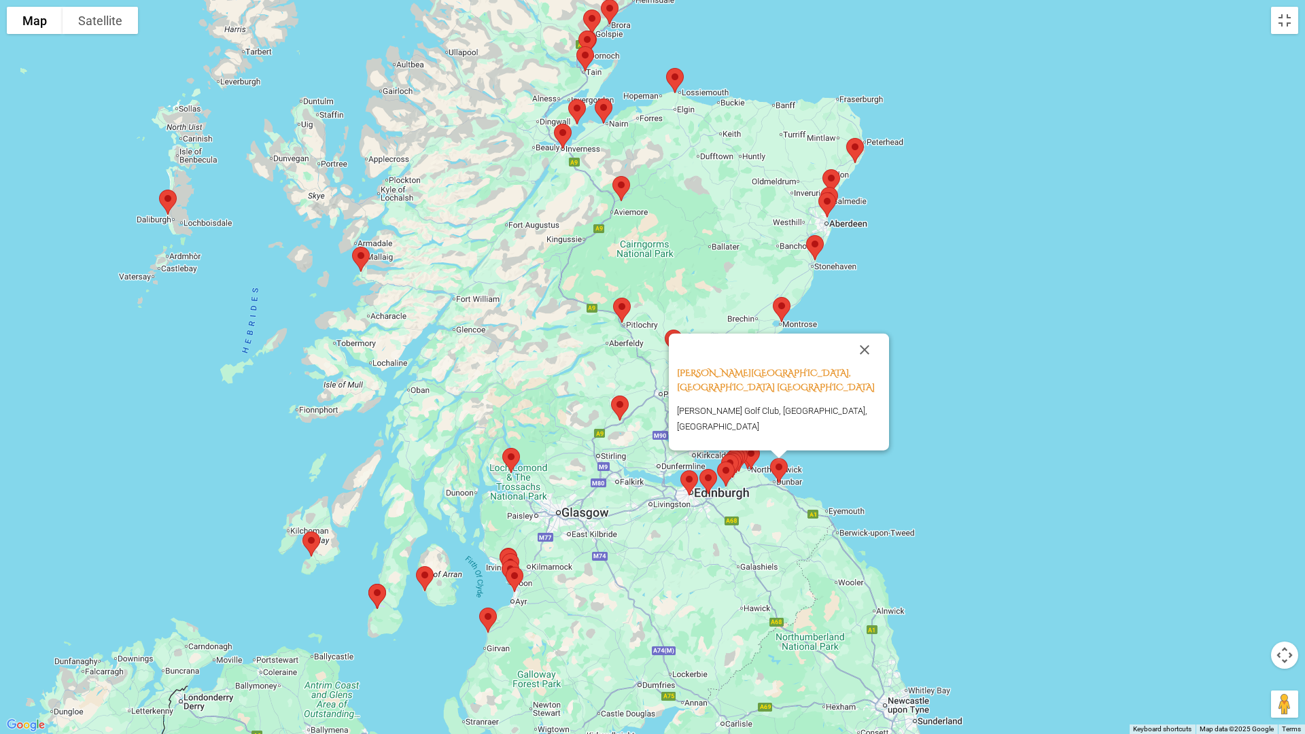
click at [818, 249] on img at bounding box center [815, 248] width 29 height 36
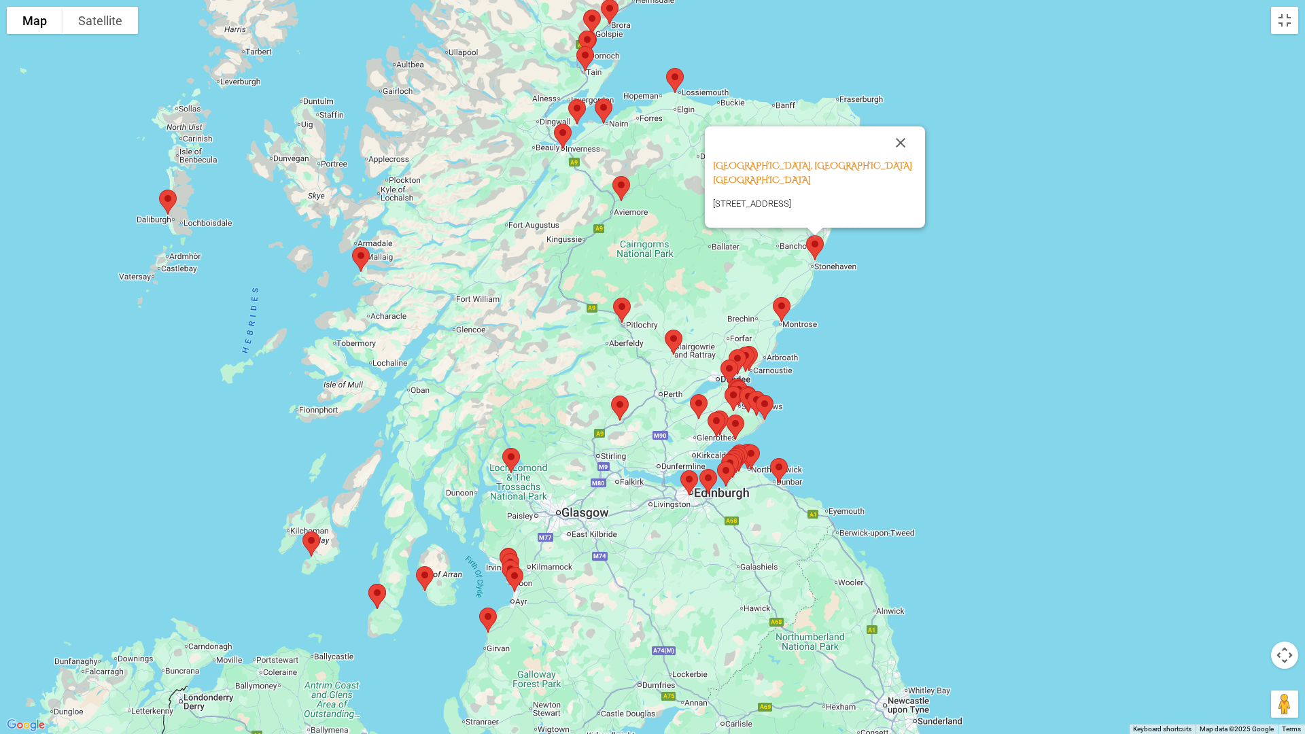
click at [936, 284] on div "[GEOGRAPHIC_DATA], [GEOGRAPHIC_DATA] [GEOGRAPHIC_DATA] [GEOGRAPHIC_DATA], [GEOG…" at bounding box center [652, 367] width 1305 height 734
click at [899, 126] on button "Close" at bounding box center [900, 142] width 33 height 33
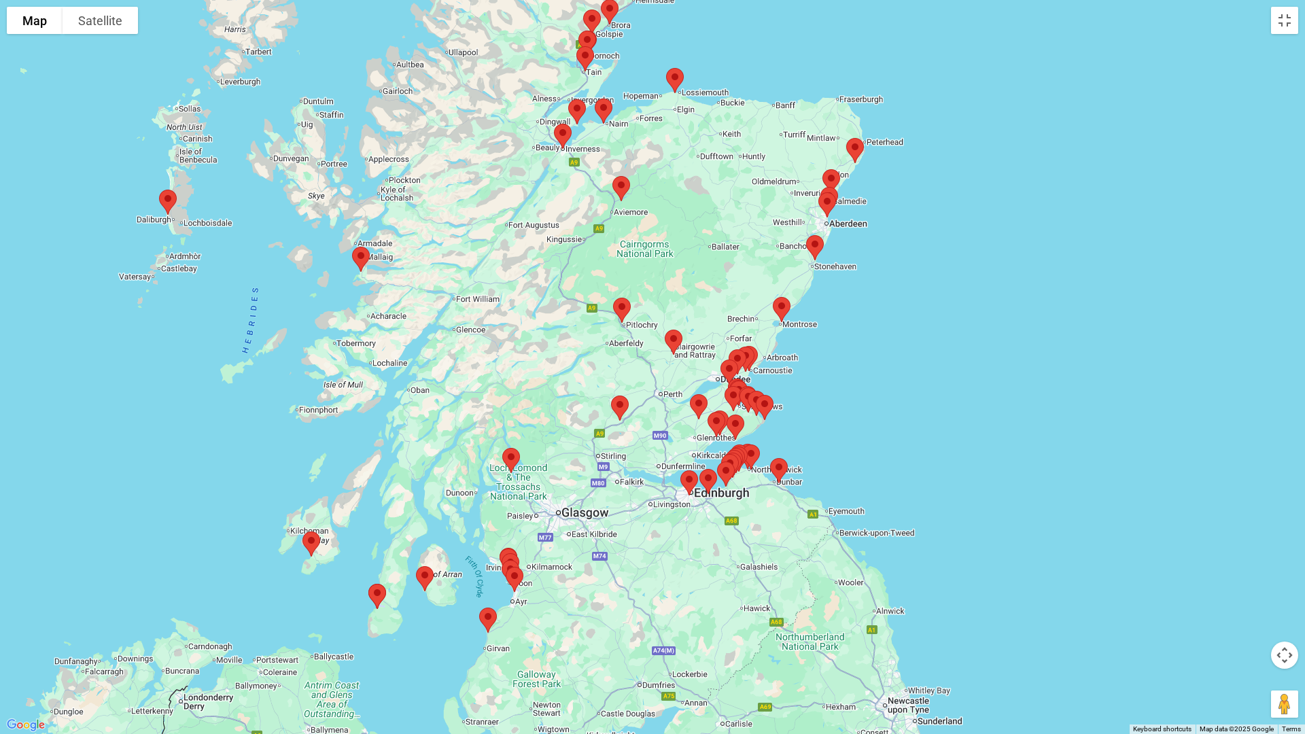
click at [825, 203] on img at bounding box center [827, 205] width 29 height 36
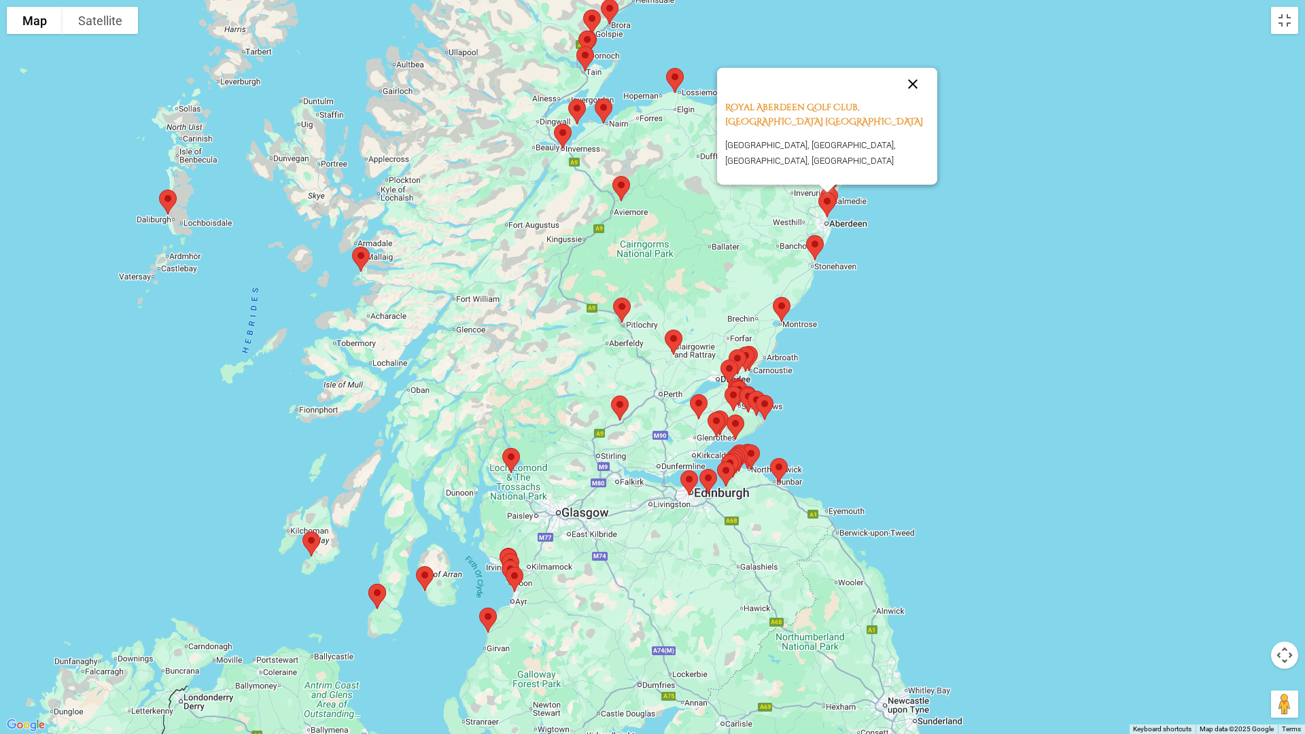
click at [913, 81] on button "Close" at bounding box center [913, 84] width 33 height 33
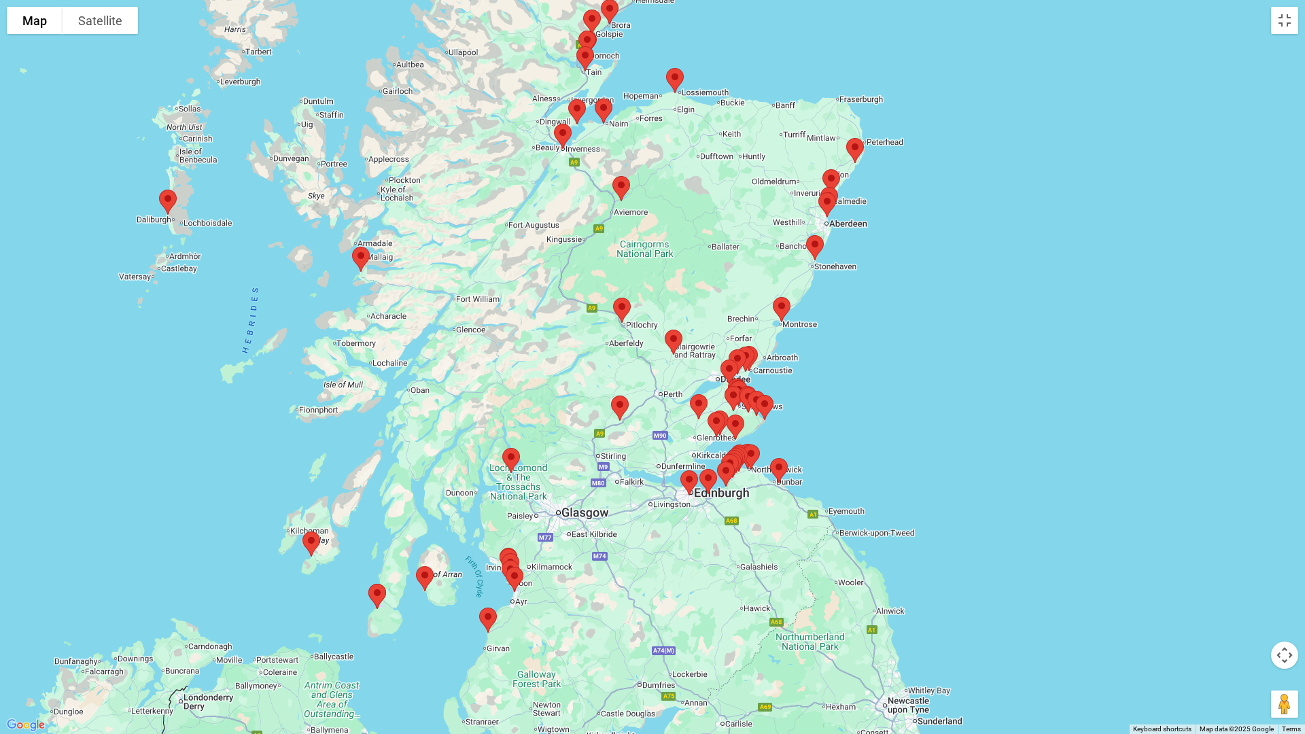
click at [827, 179] on img at bounding box center [831, 182] width 29 height 36
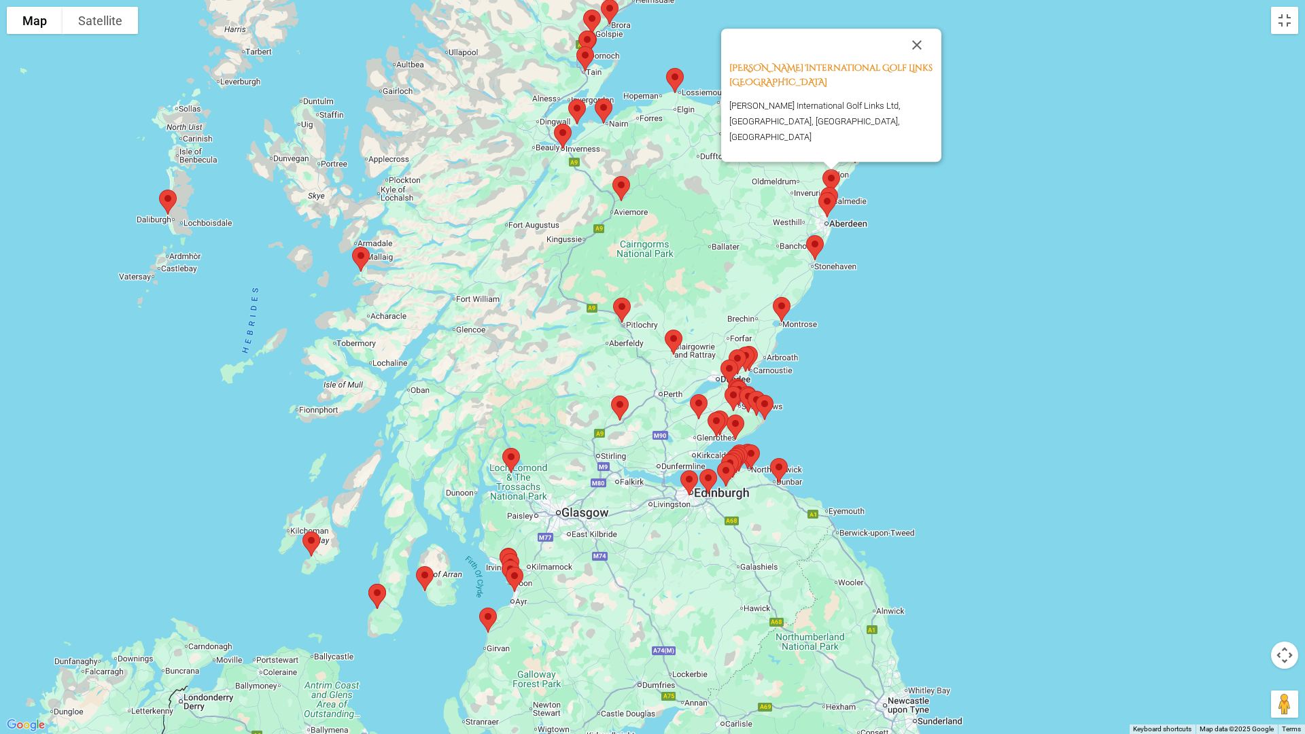
click at [912, 191] on div "[PERSON_NAME] International Golf Links Scotland [PERSON_NAME] International Gol…" at bounding box center [652, 367] width 1305 height 734
click at [927, 201] on div "[PERSON_NAME] International Golf Links Scotland [PERSON_NAME] International Gol…" at bounding box center [652, 367] width 1305 height 734
click at [915, 61] on button "Close" at bounding box center [917, 45] width 33 height 33
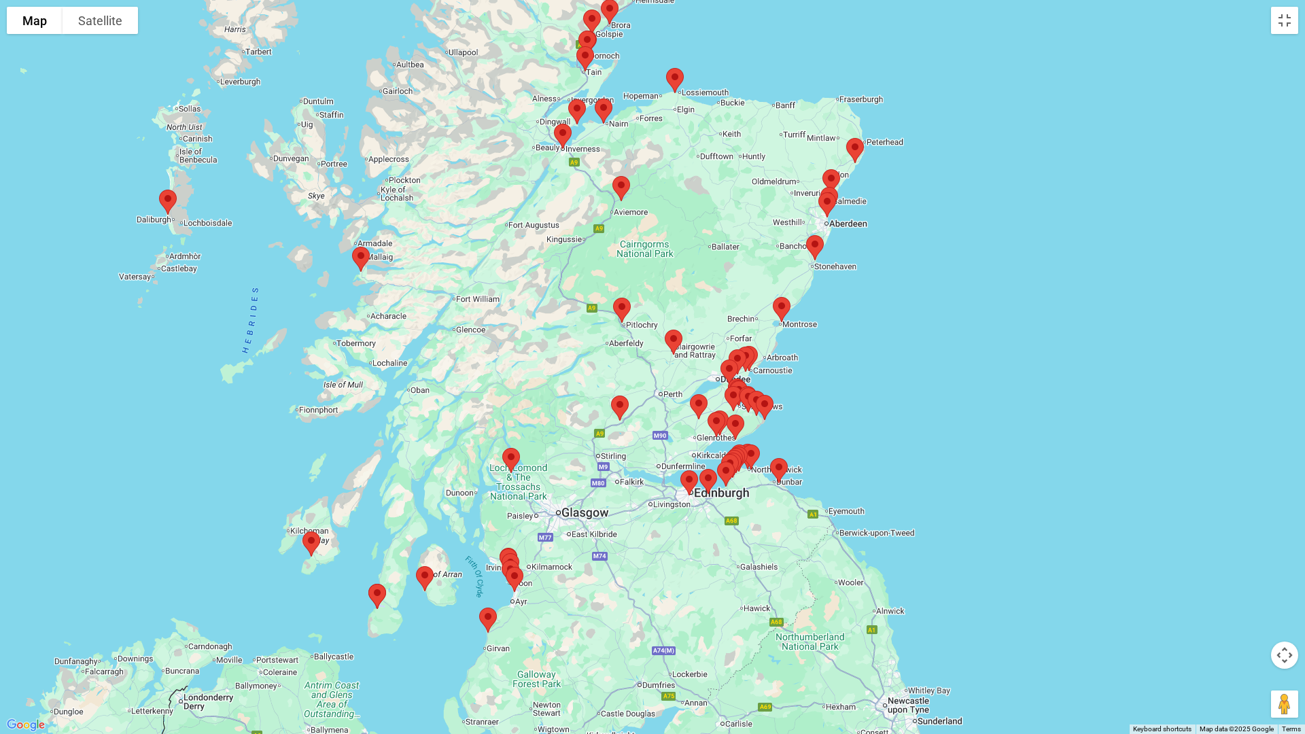
click at [601, 110] on img at bounding box center [603, 111] width 29 height 36
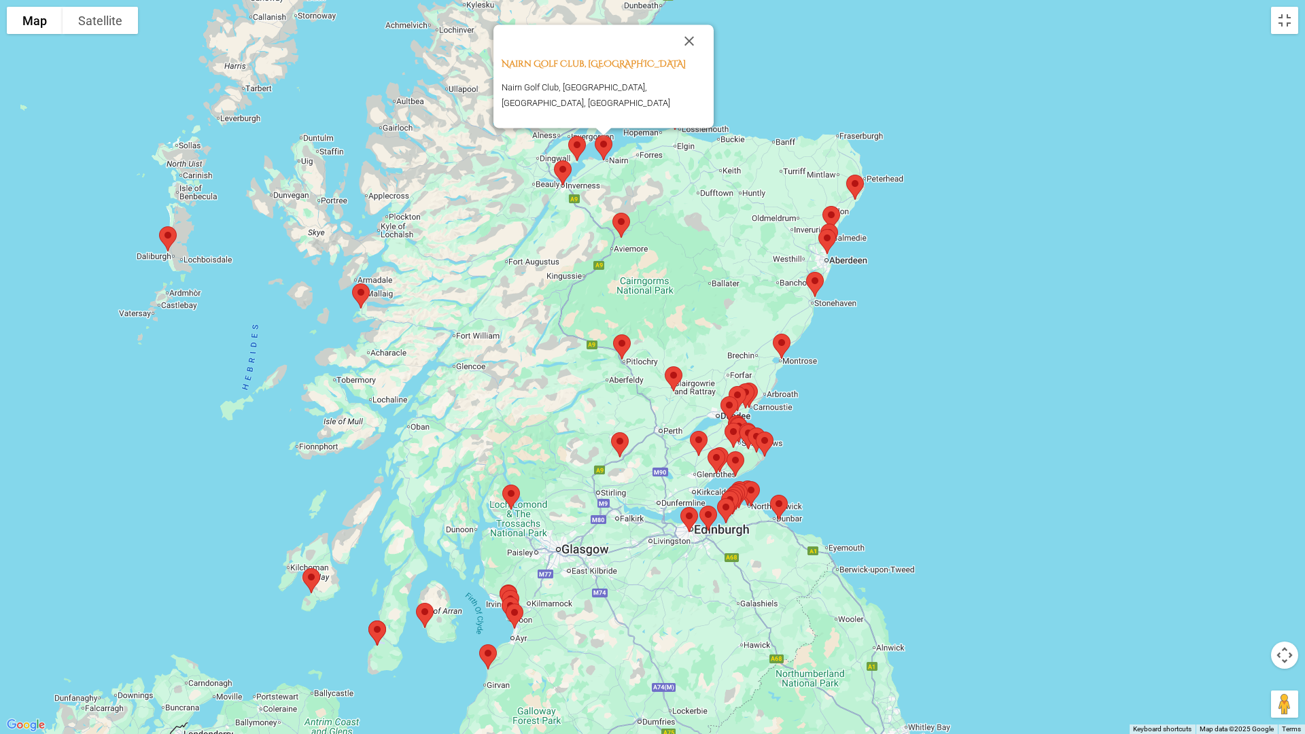
click at [578, 148] on img at bounding box center [577, 149] width 29 height 36
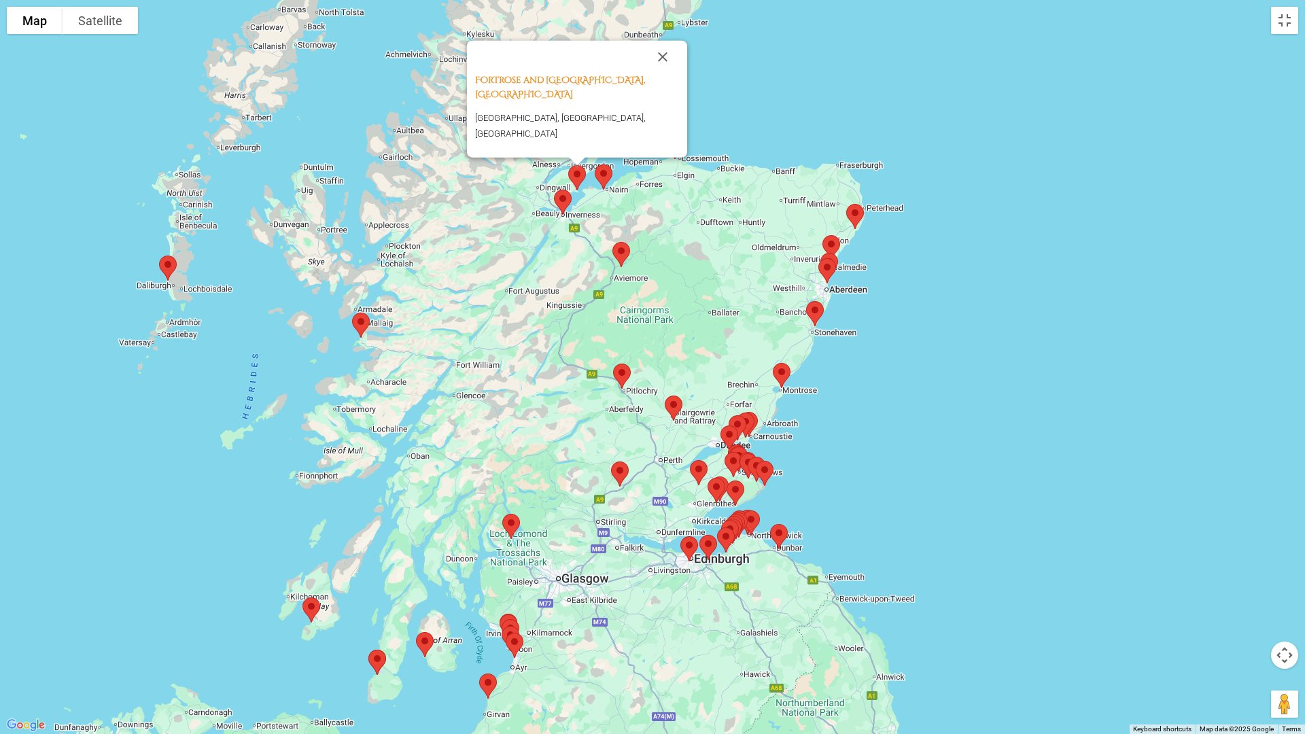
click at [563, 198] on img at bounding box center [563, 202] width 29 height 36
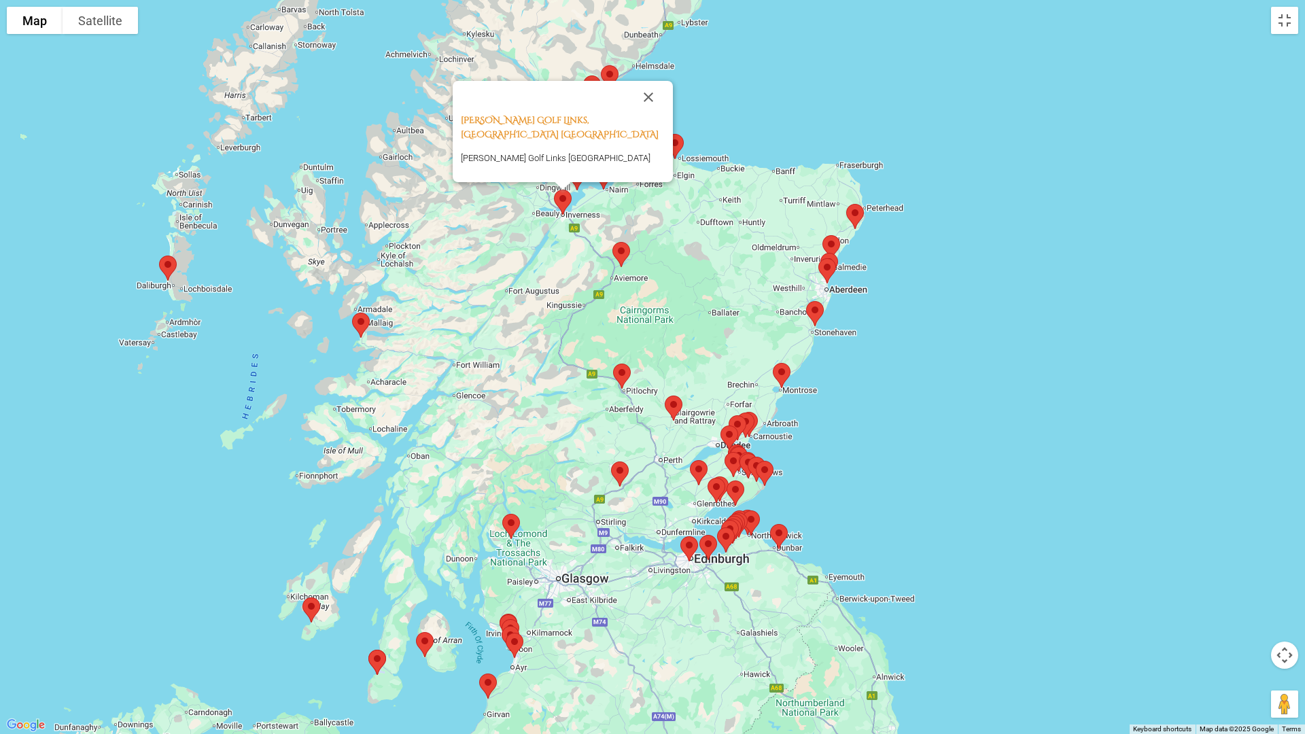
click at [621, 253] on img at bounding box center [621, 255] width 29 height 36
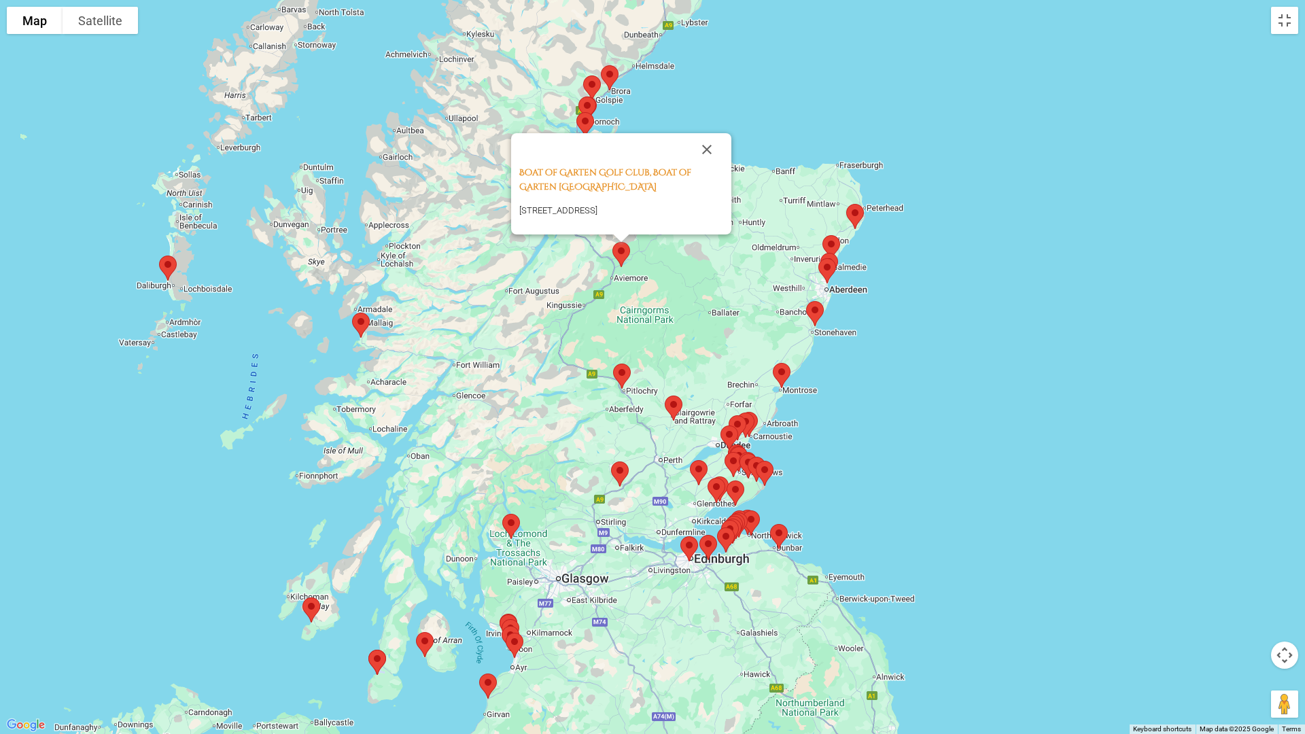
click at [608, 74] on img at bounding box center [609, 78] width 29 height 36
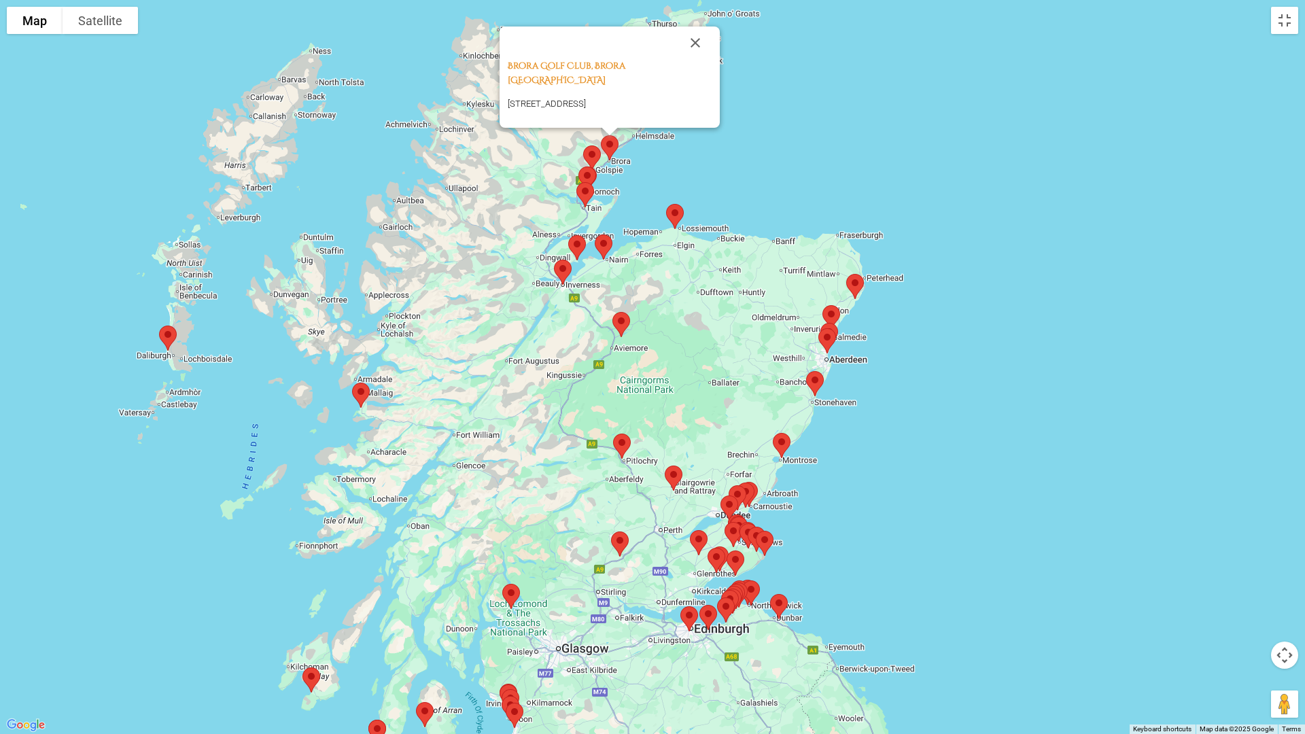
click at [594, 152] on img at bounding box center [592, 158] width 29 height 36
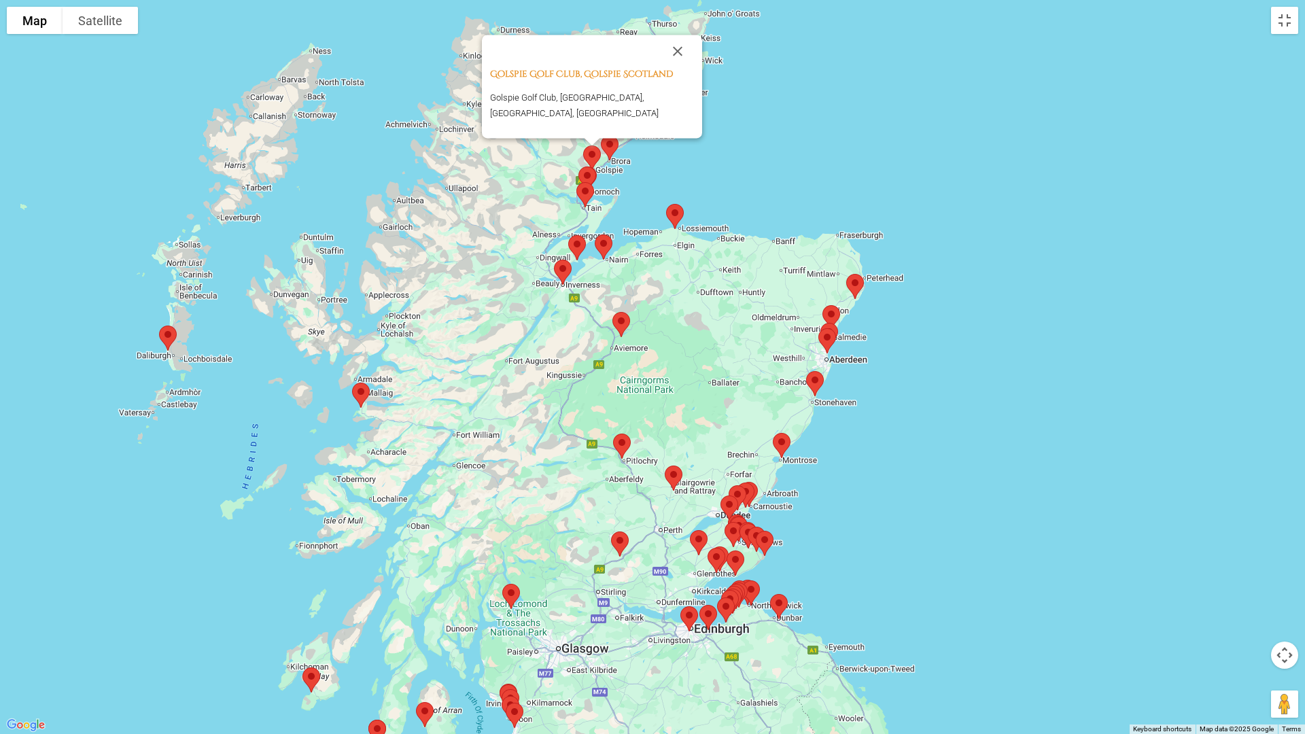
click at [585, 173] on img at bounding box center [587, 179] width 29 height 36
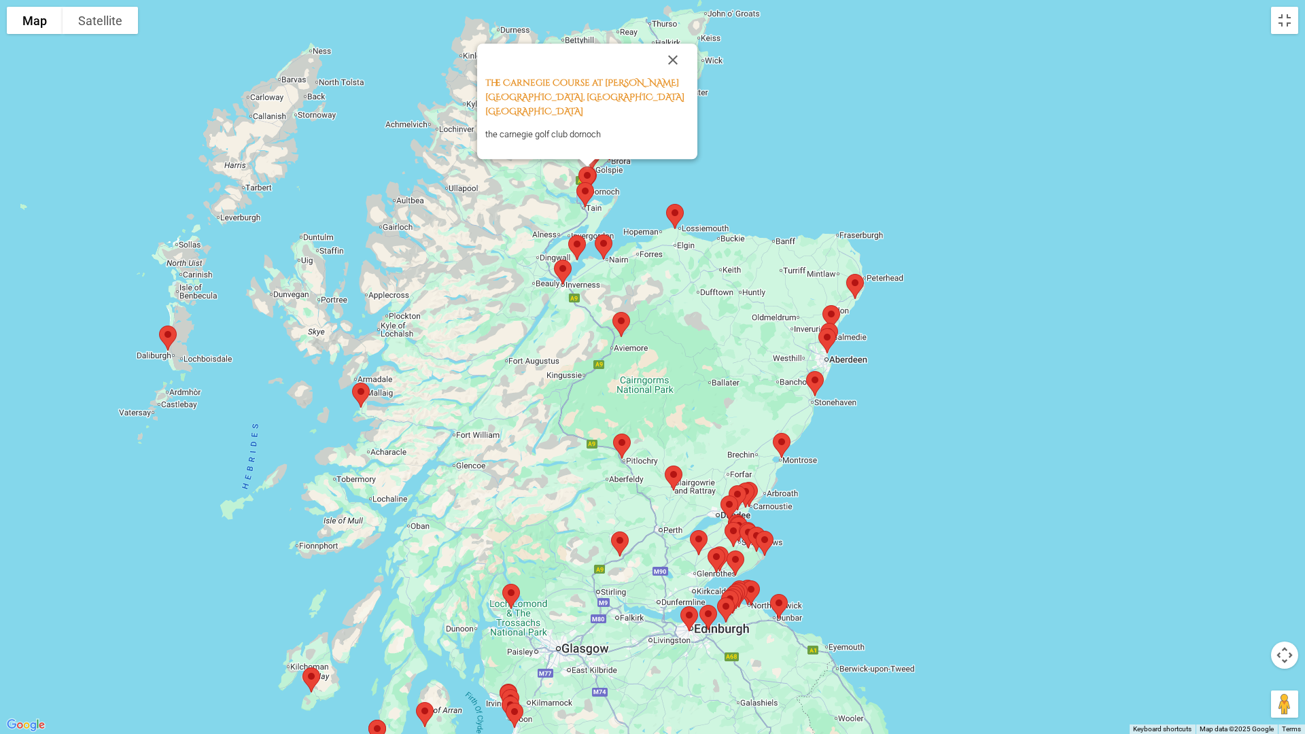
click at [586, 193] on img at bounding box center [585, 195] width 29 height 36
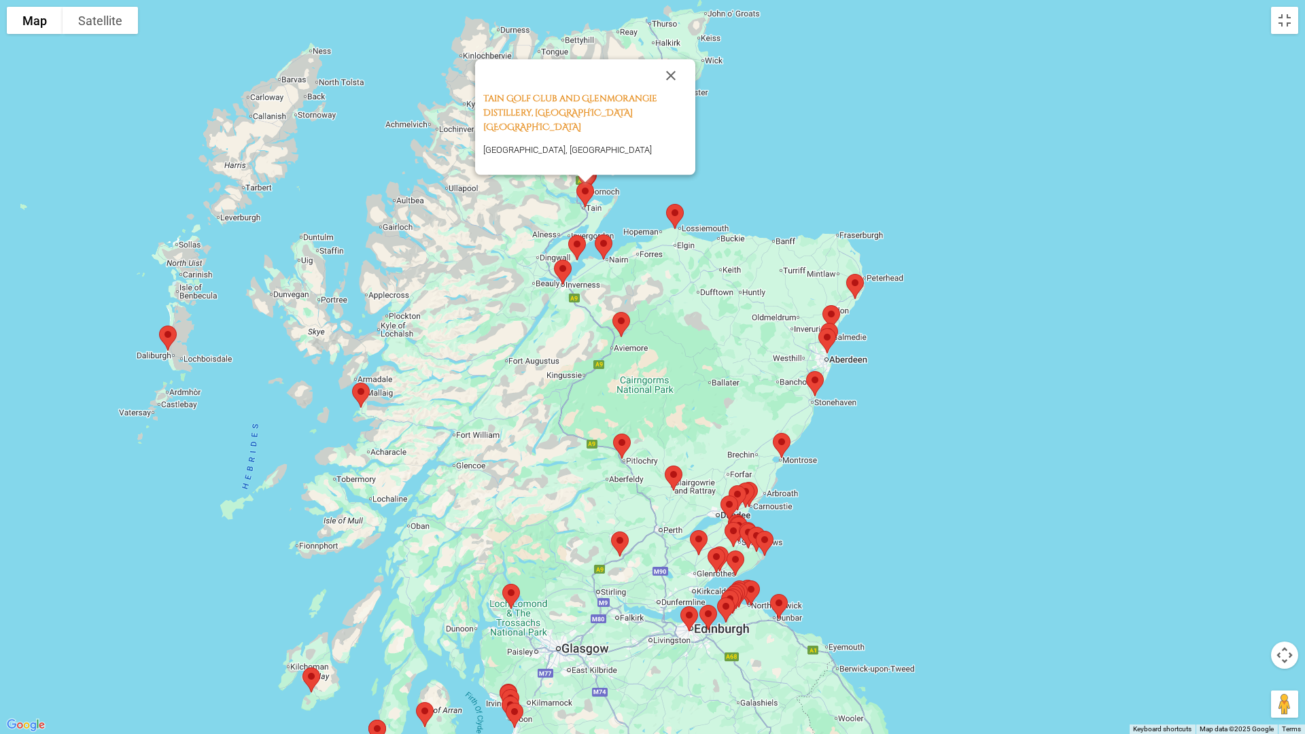
click at [359, 400] on img at bounding box center [361, 395] width 29 height 36
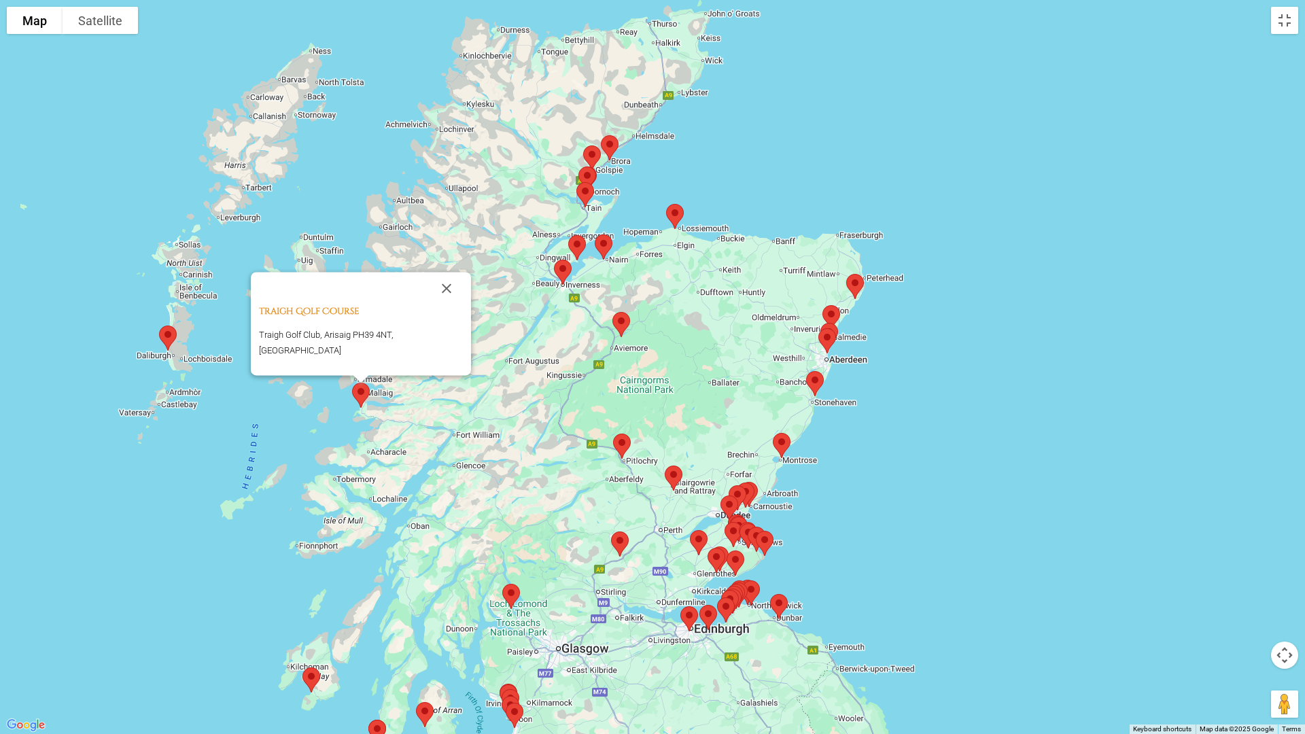
click at [169, 336] on img at bounding box center [168, 338] width 29 height 36
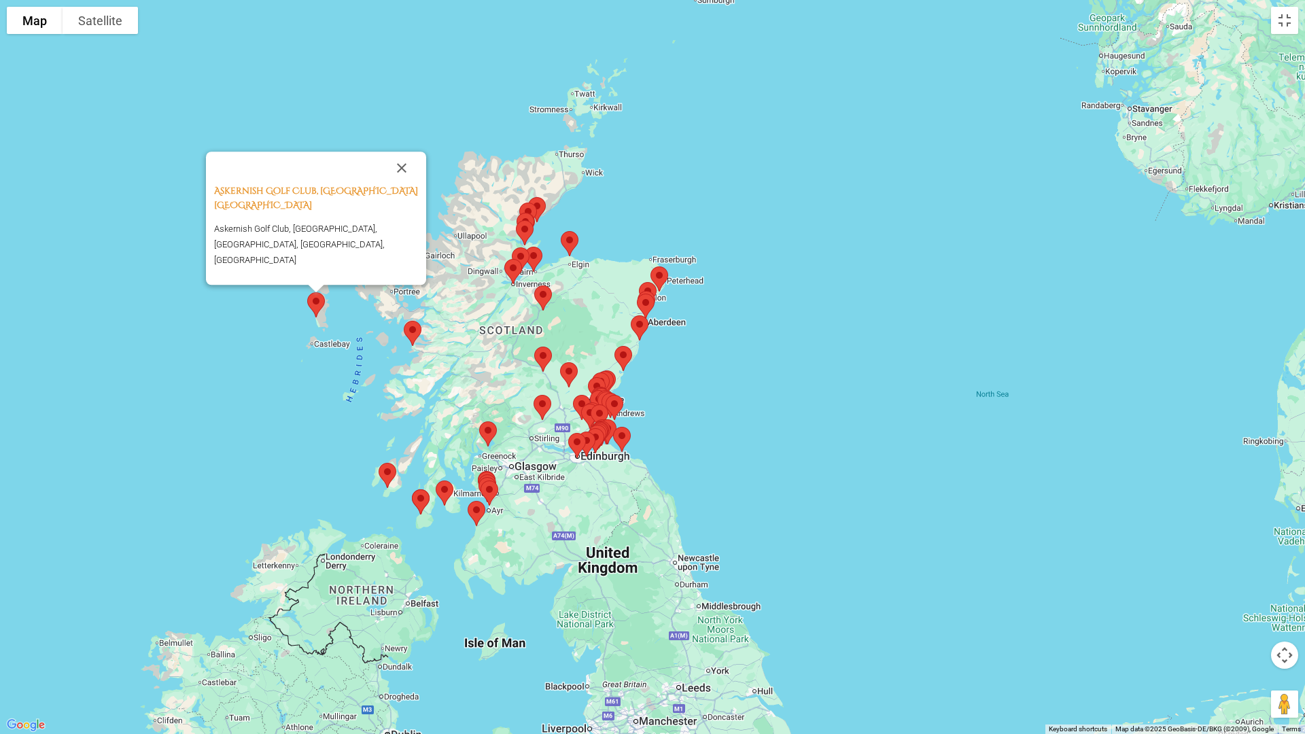
click at [387, 474] on img at bounding box center [387, 475] width 29 height 36
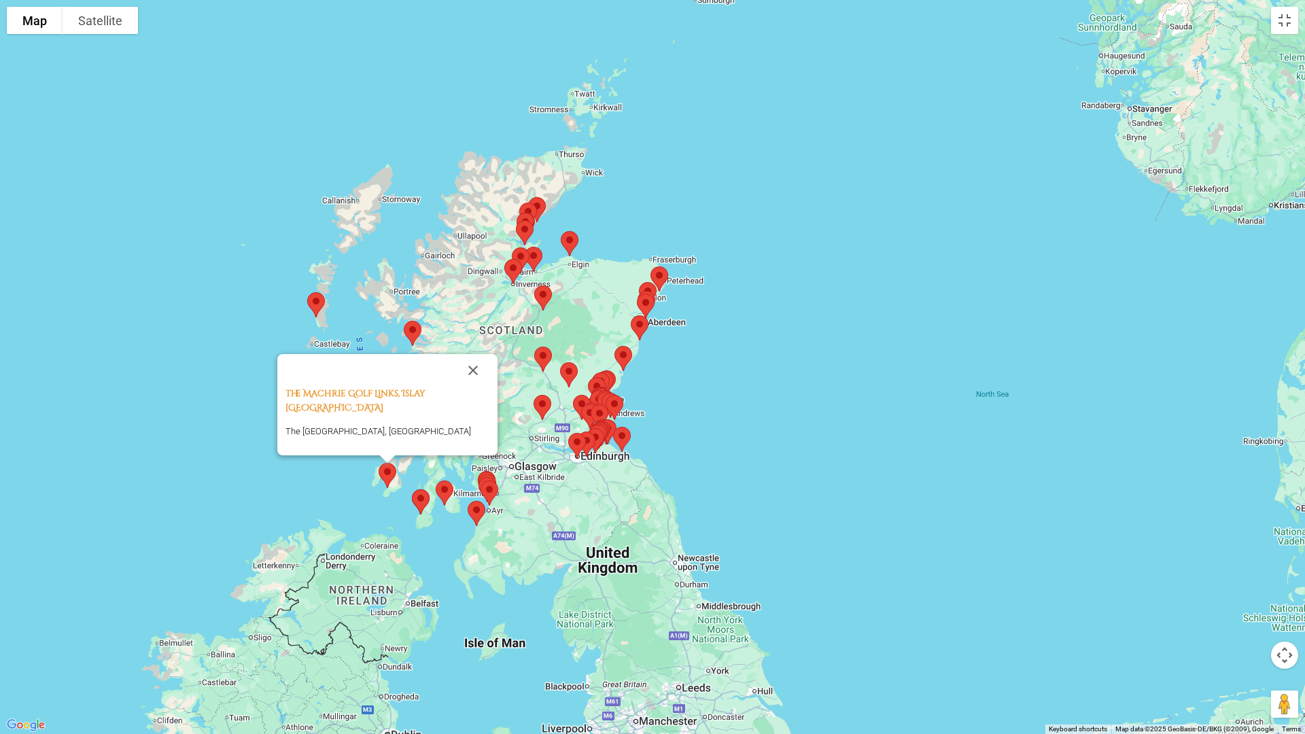
click at [581, 494] on div "The Machrie Golf Links, Islay [GEOGRAPHIC_DATA] [GEOGRAPHIC_DATA] and [GEOGRAPH…" at bounding box center [652, 367] width 1305 height 734
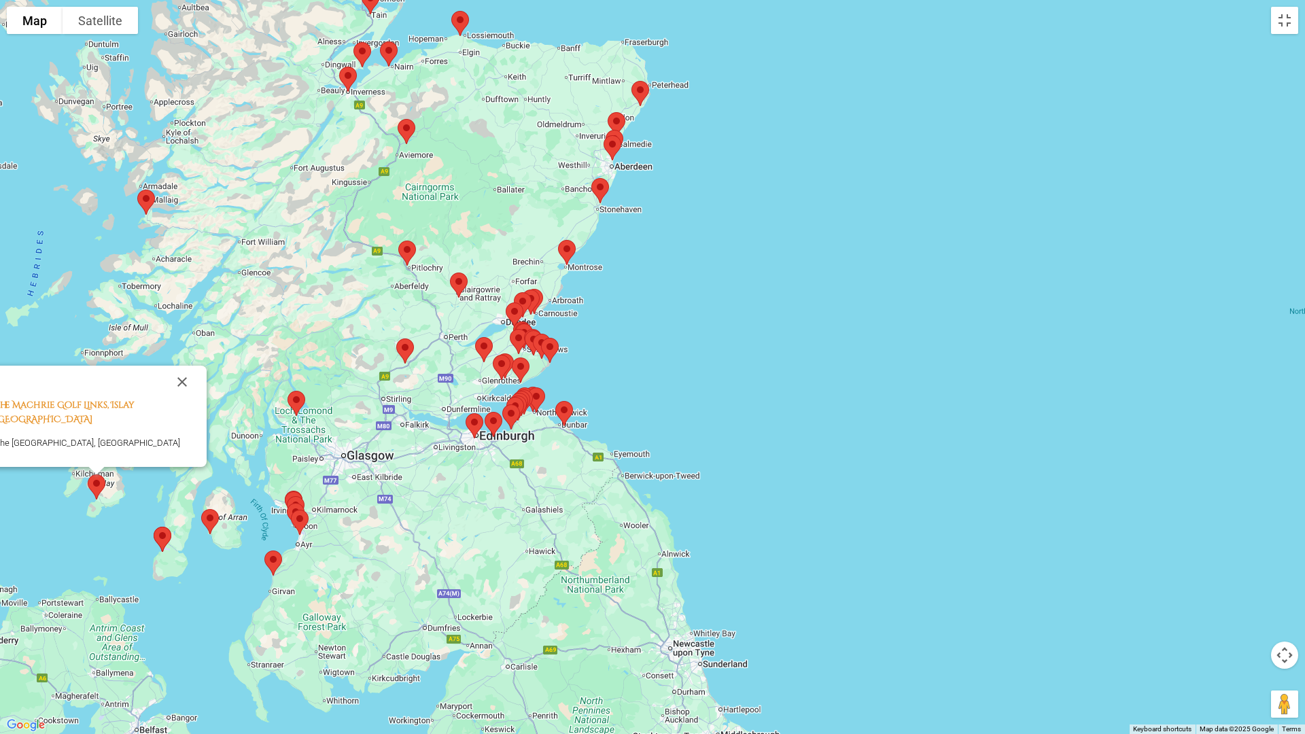
click at [341, 75] on img at bounding box center [348, 79] width 29 height 36
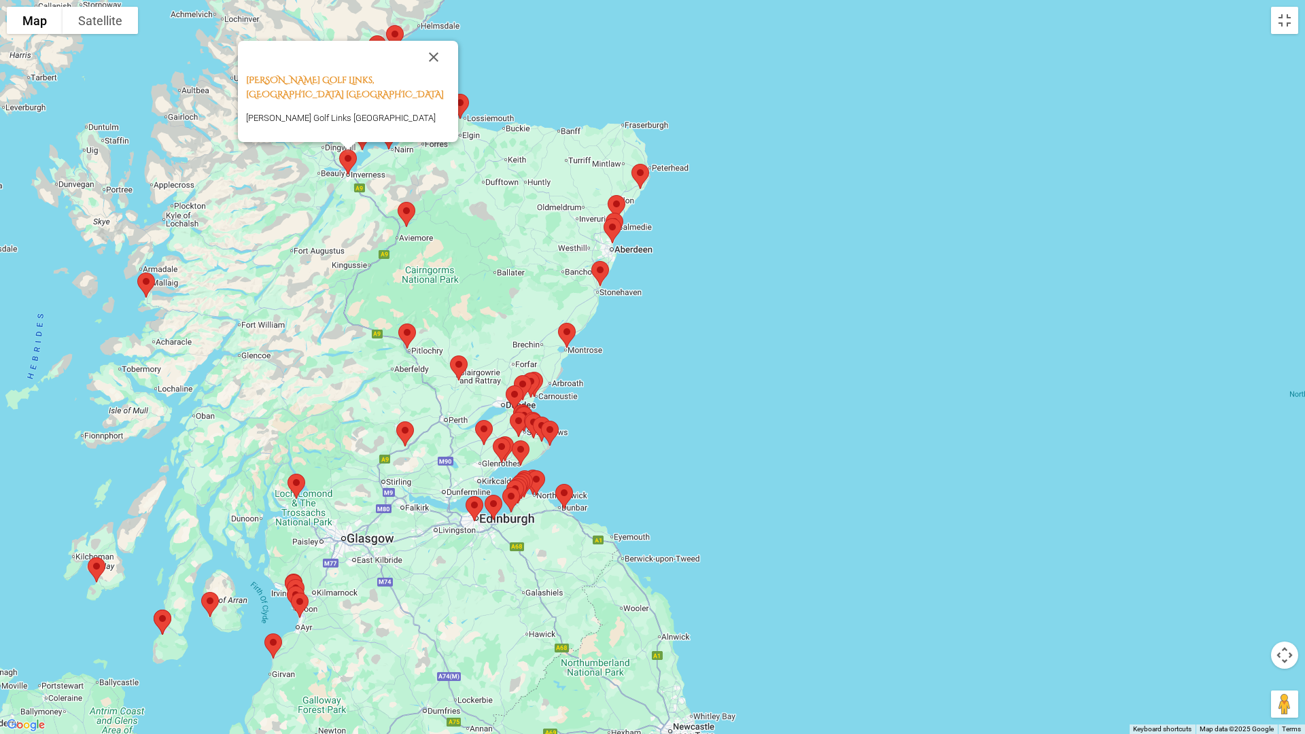
click at [629, 80] on div "[PERSON_NAME] Golf Links, [GEOGRAPHIC_DATA] [GEOGRAPHIC_DATA] [PERSON_NAME][GEO…" at bounding box center [652, 367] width 1305 height 734
click at [154, 620] on img at bounding box center [162, 622] width 29 height 36
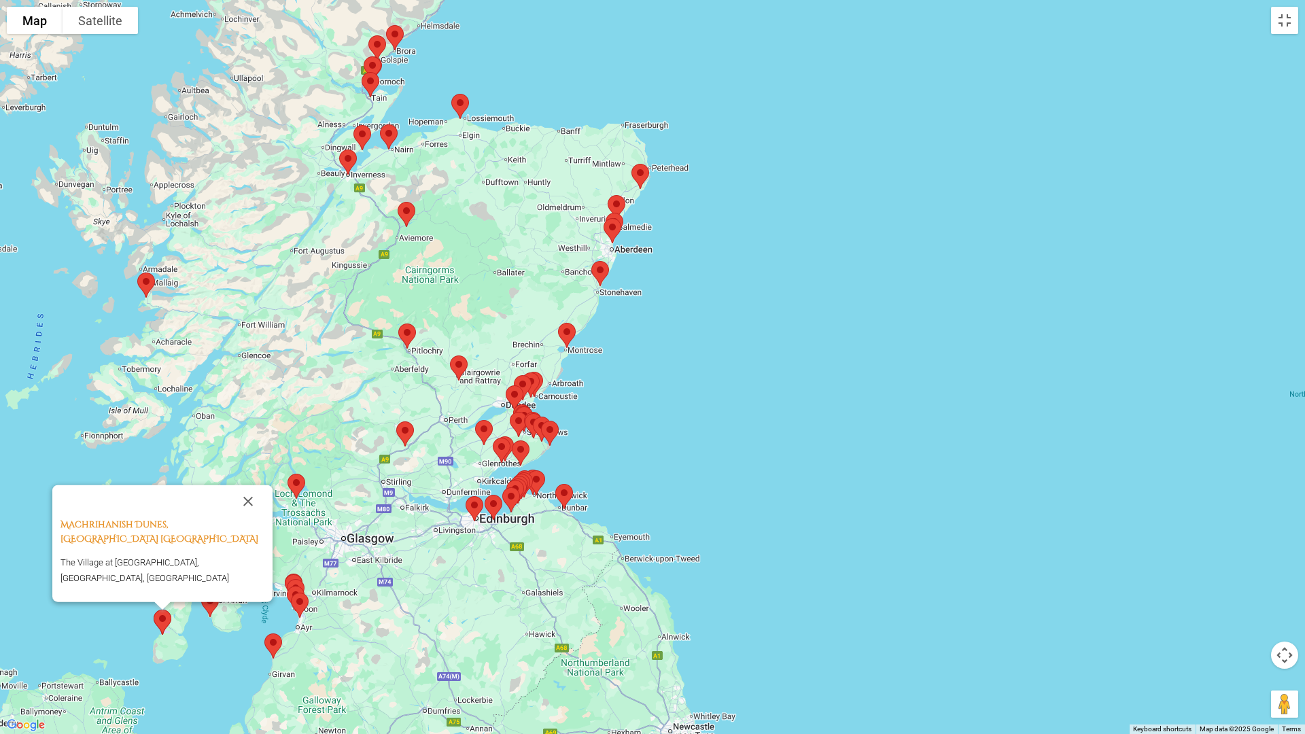
click at [207, 604] on img at bounding box center [210, 605] width 29 height 36
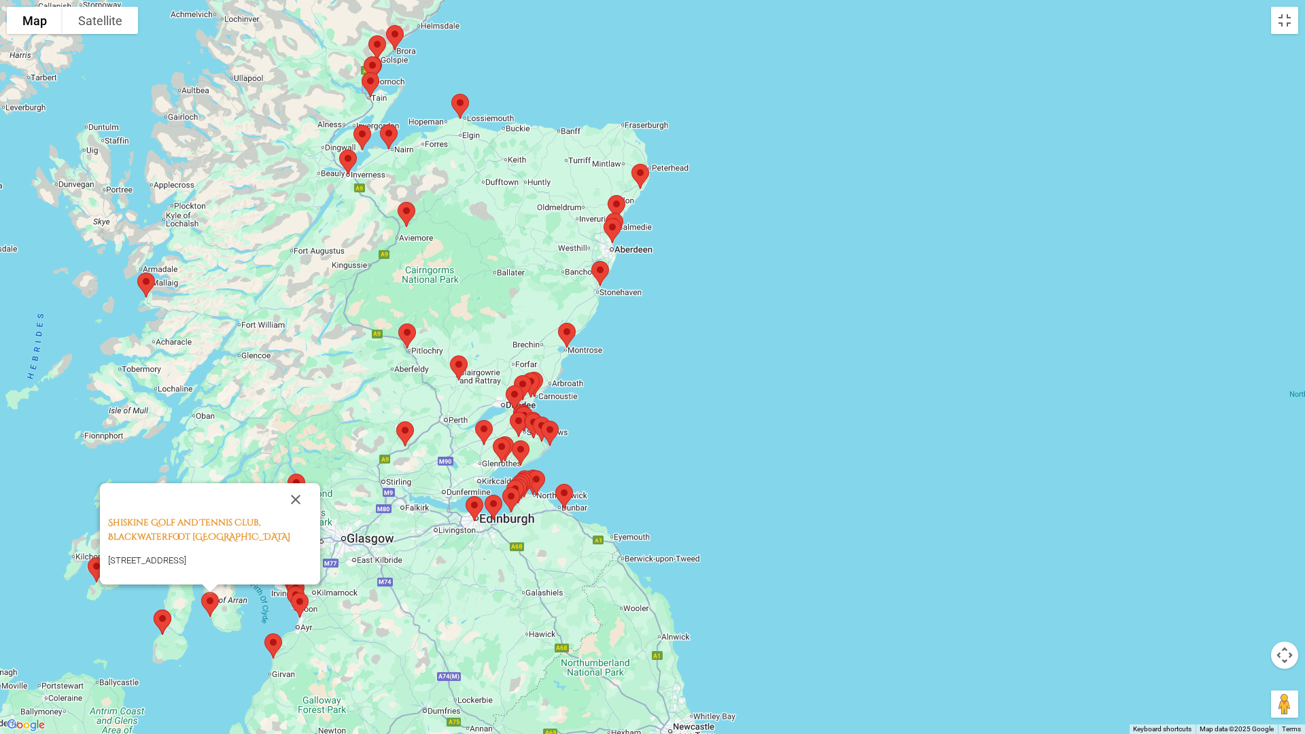
click at [273, 645] on img at bounding box center [273, 646] width 29 height 36
click at [275, 642] on img at bounding box center [273, 646] width 29 height 36
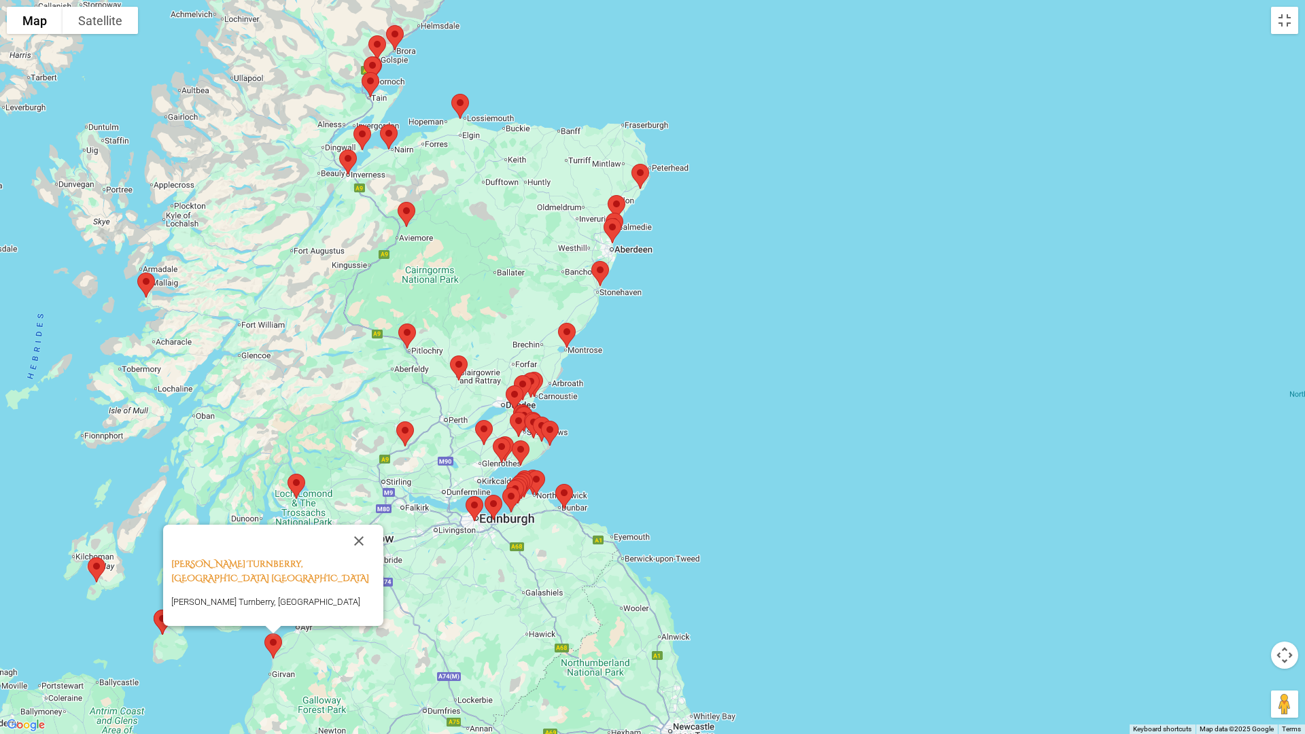
click at [510, 649] on div "[PERSON_NAME] Turnberry, Ayrshire [GEOGRAPHIC_DATA] [PERSON_NAME] Turnberry, [G…" at bounding box center [652, 367] width 1305 height 734
click at [345, 555] on button "Close" at bounding box center [359, 541] width 33 height 33
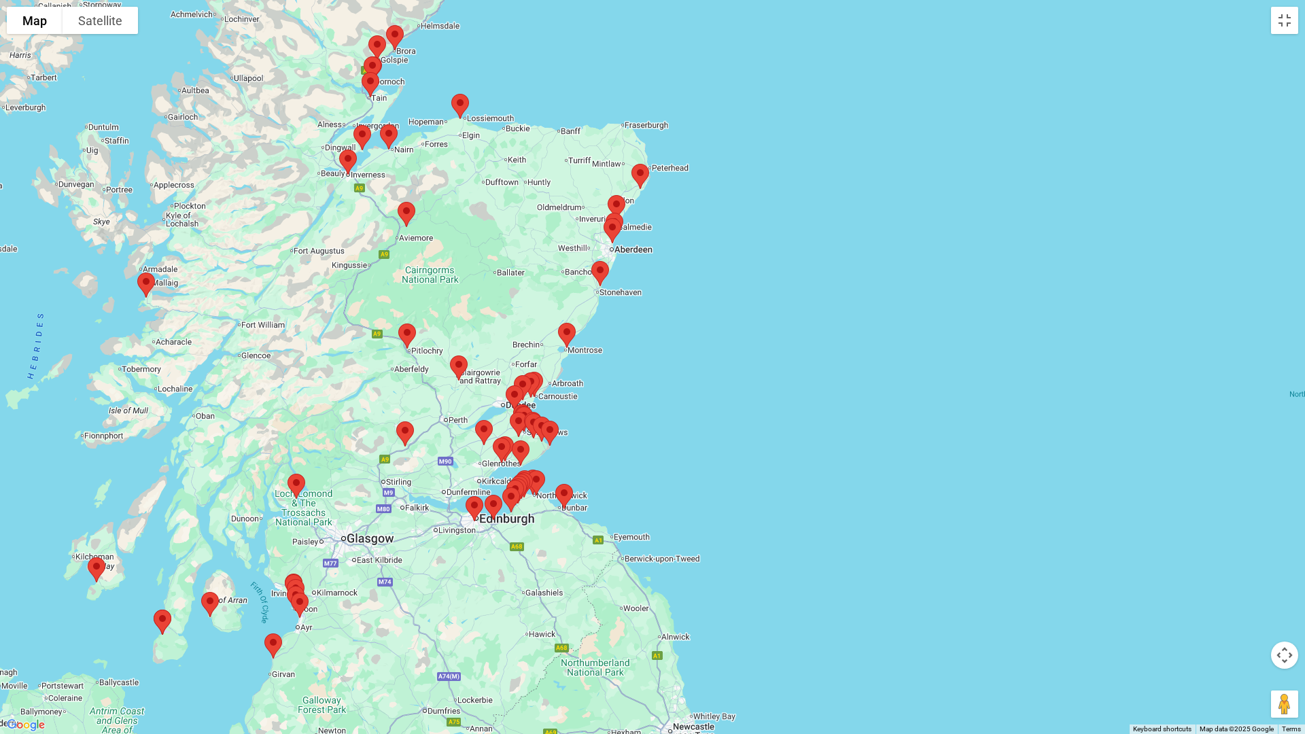
click at [298, 600] on img at bounding box center [300, 605] width 29 height 36
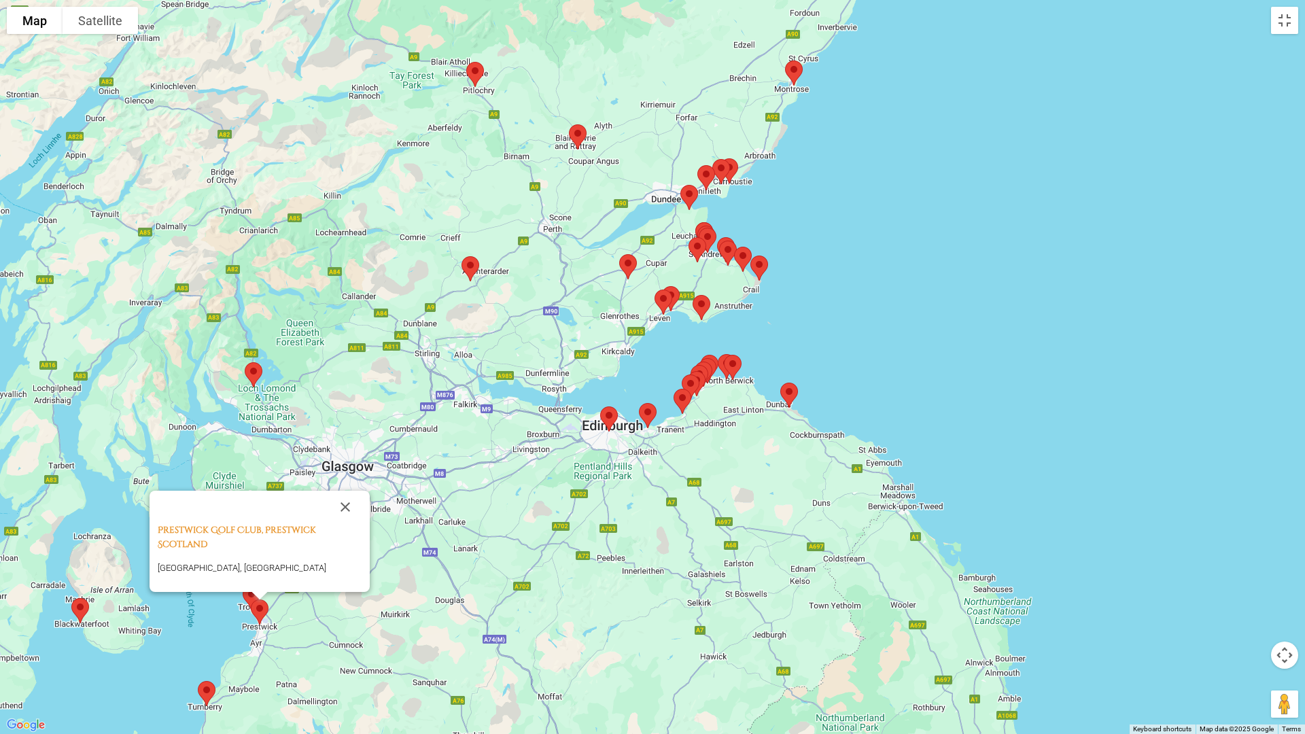
click at [432, 631] on div "[GEOGRAPHIC_DATA], Prestwick Scotland [GEOGRAPHIC_DATA], [GEOGRAPHIC_DATA]" at bounding box center [652, 367] width 1305 height 734
click at [341, 491] on button "Close" at bounding box center [345, 507] width 33 height 33
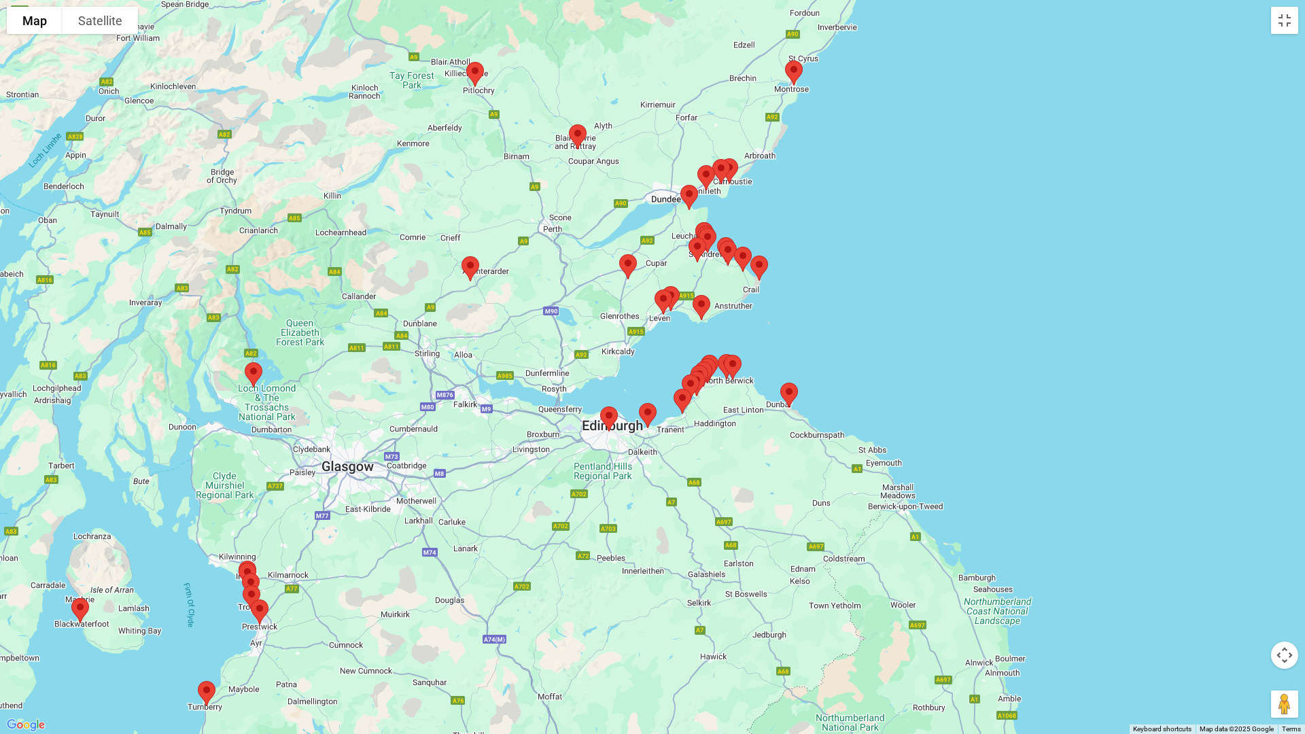
click at [249, 593] on img at bounding box center [251, 598] width 29 height 36
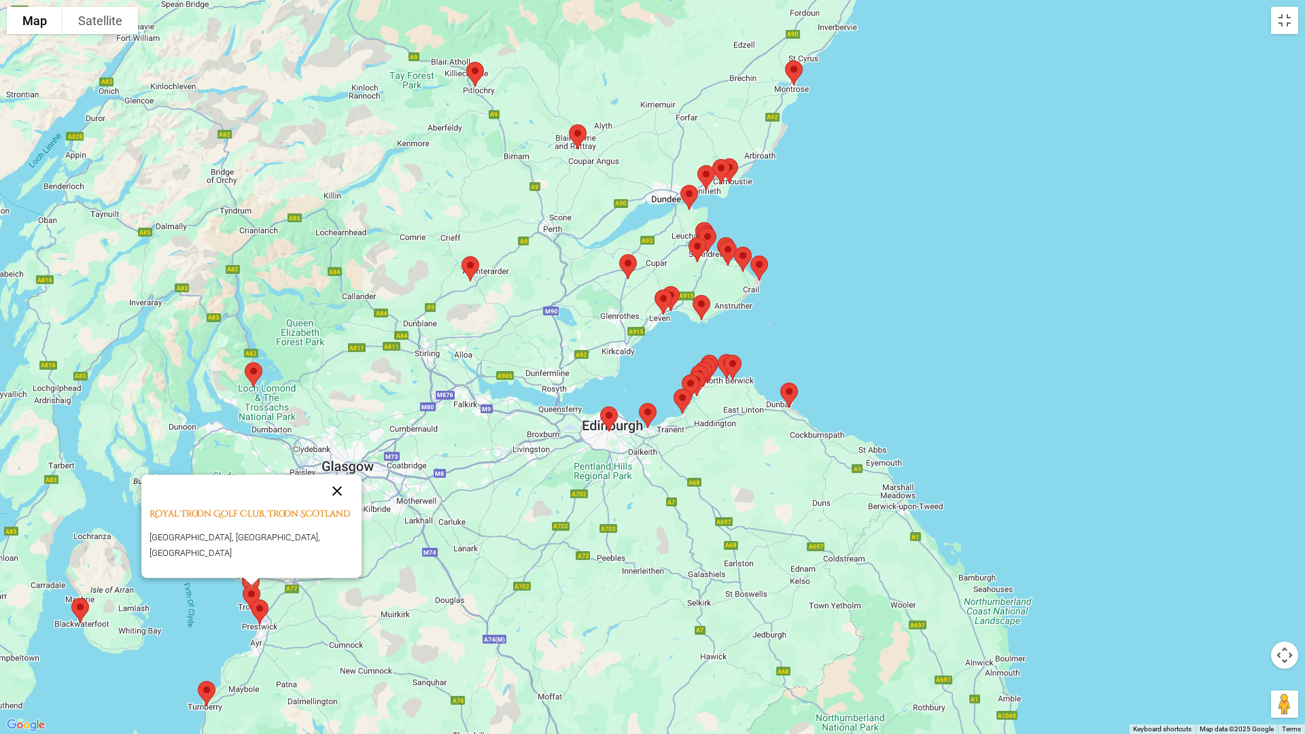
click at [335, 486] on button "Close" at bounding box center [337, 490] width 33 height 33
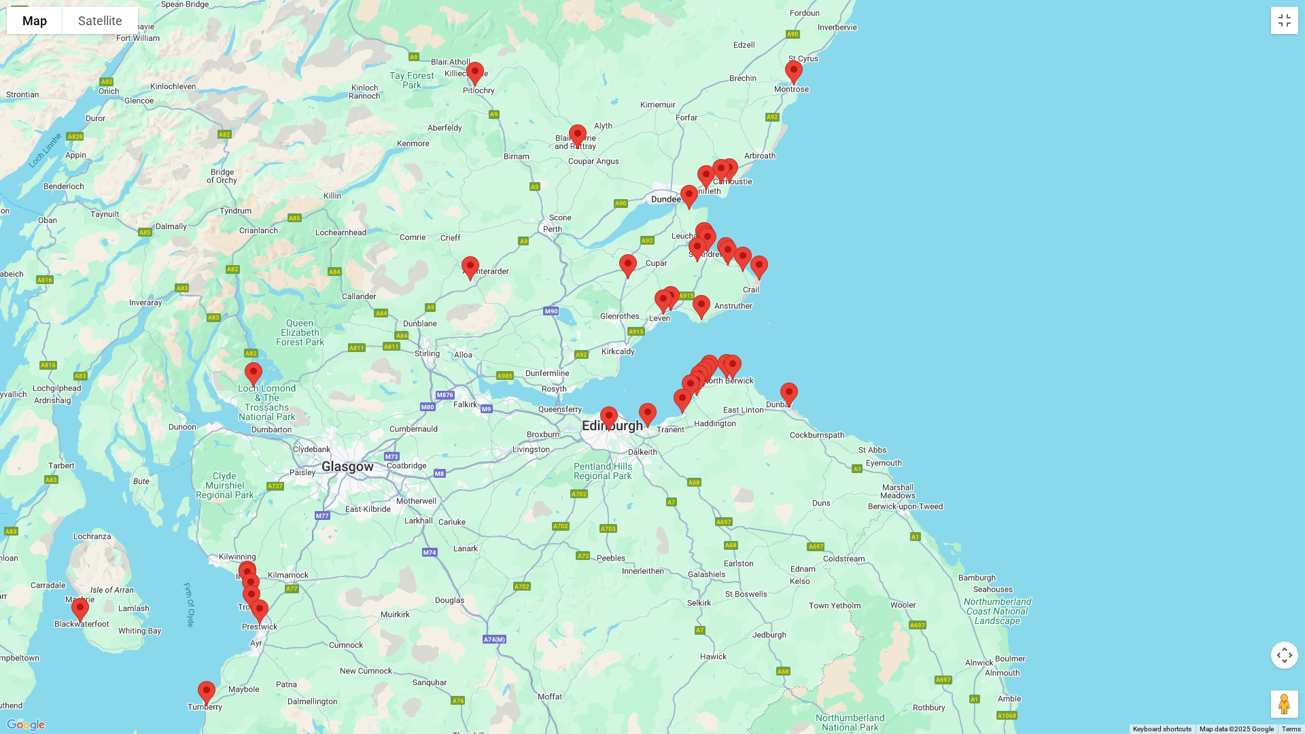
click at [249, 578] on img at bounding box center [251, 586] width 29 height 36
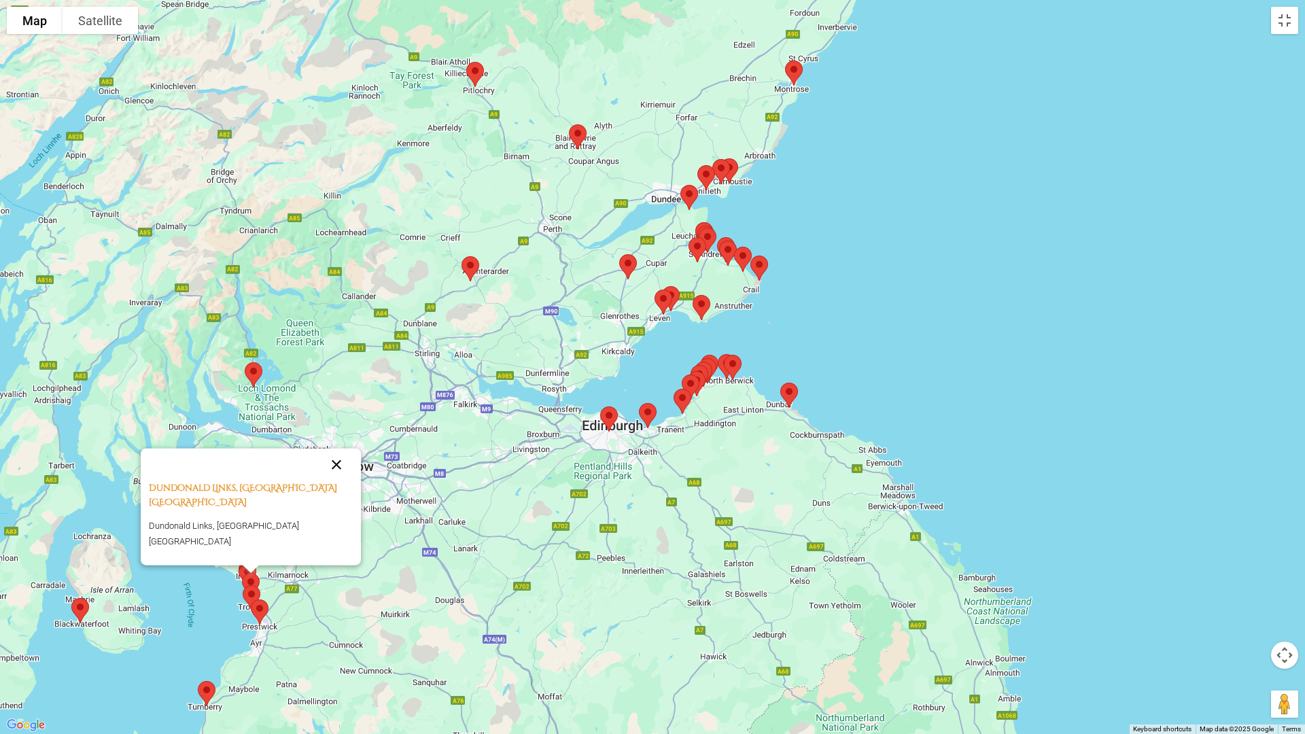
click at [329, 481] on button "Close" at bounding box center [336, 465] width 33 height 33
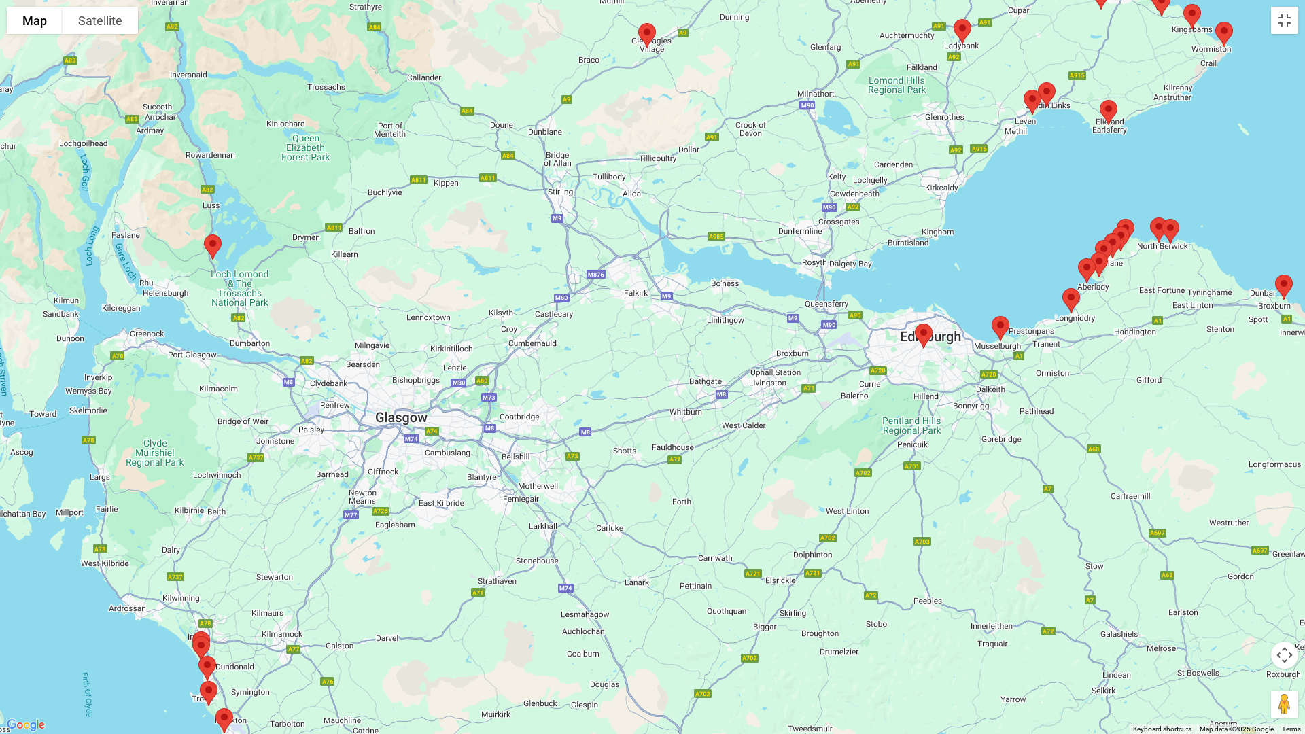
click at [202, 645] on img at bounding box center [201, 649] width 29 height 36
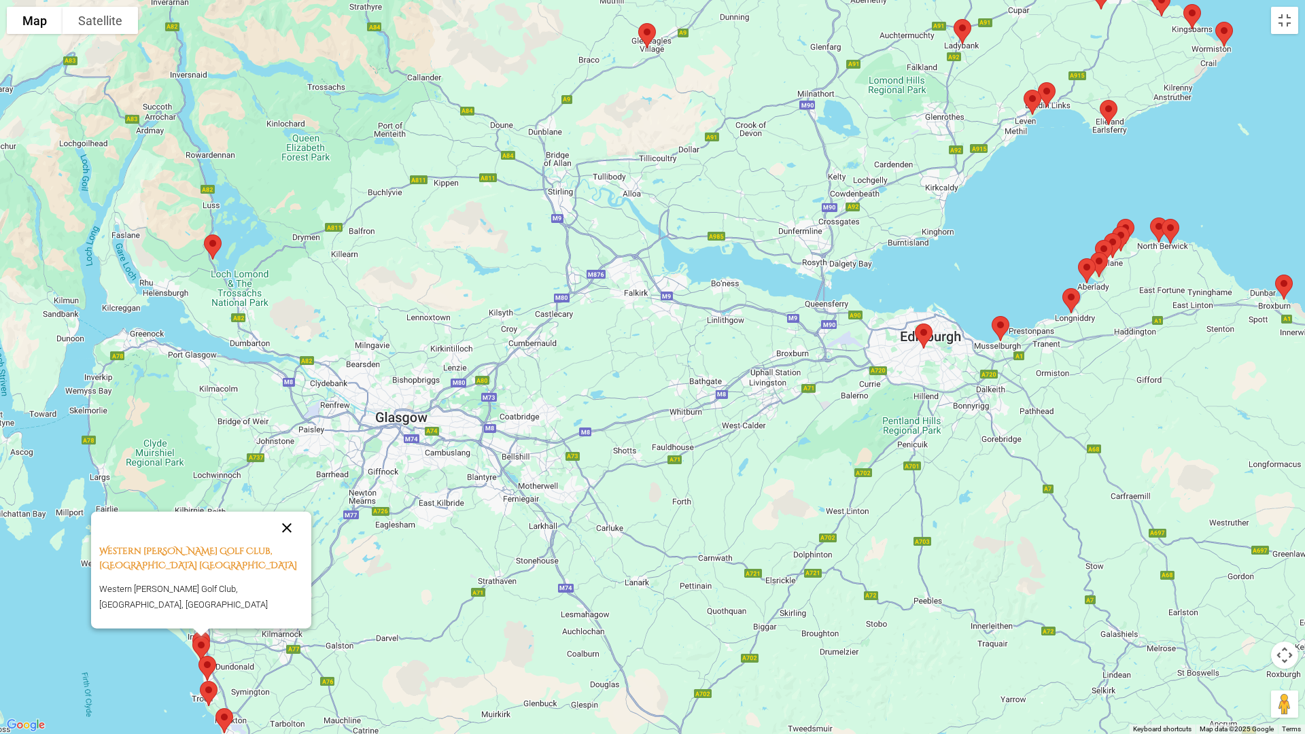
click at [296, 537] on button "Close" at bounding box center [287, 528] width 33 height 33
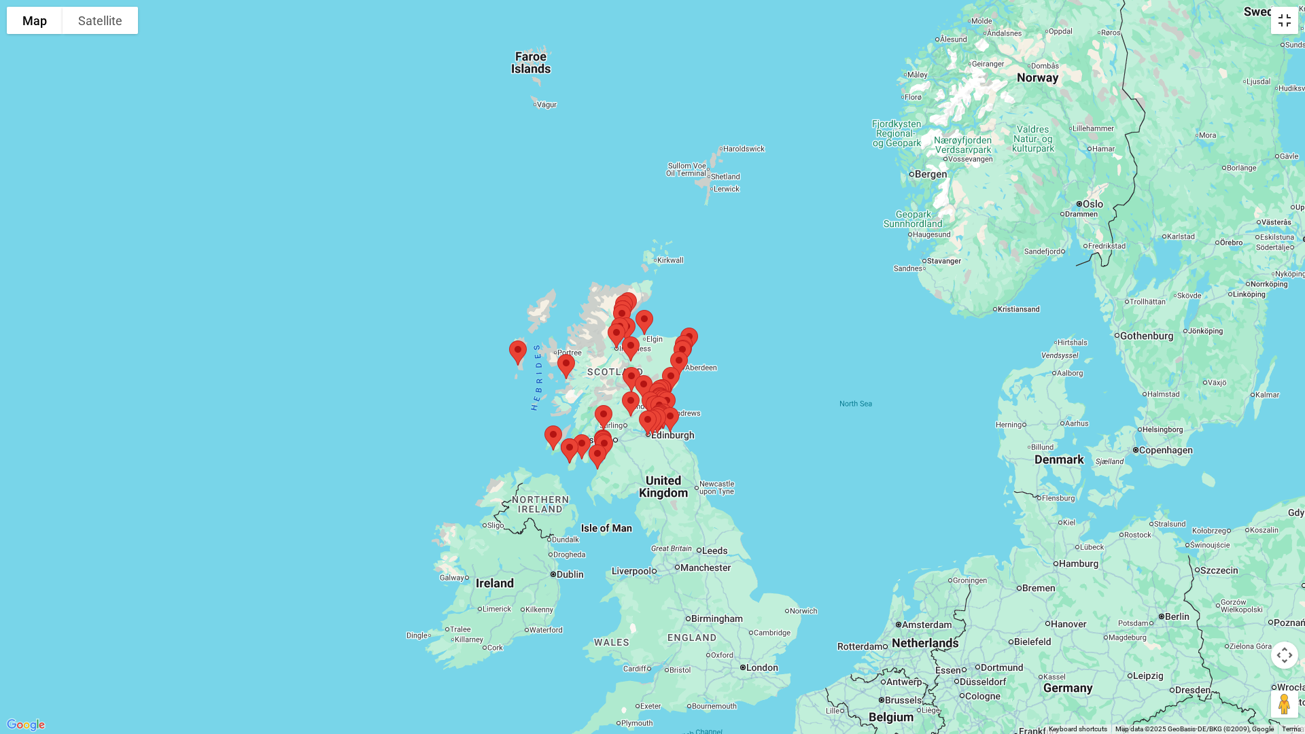
click at [1285, 18] on button "Toggle fullscreen view" at bounding box center [1284, 20] width 27 height 27
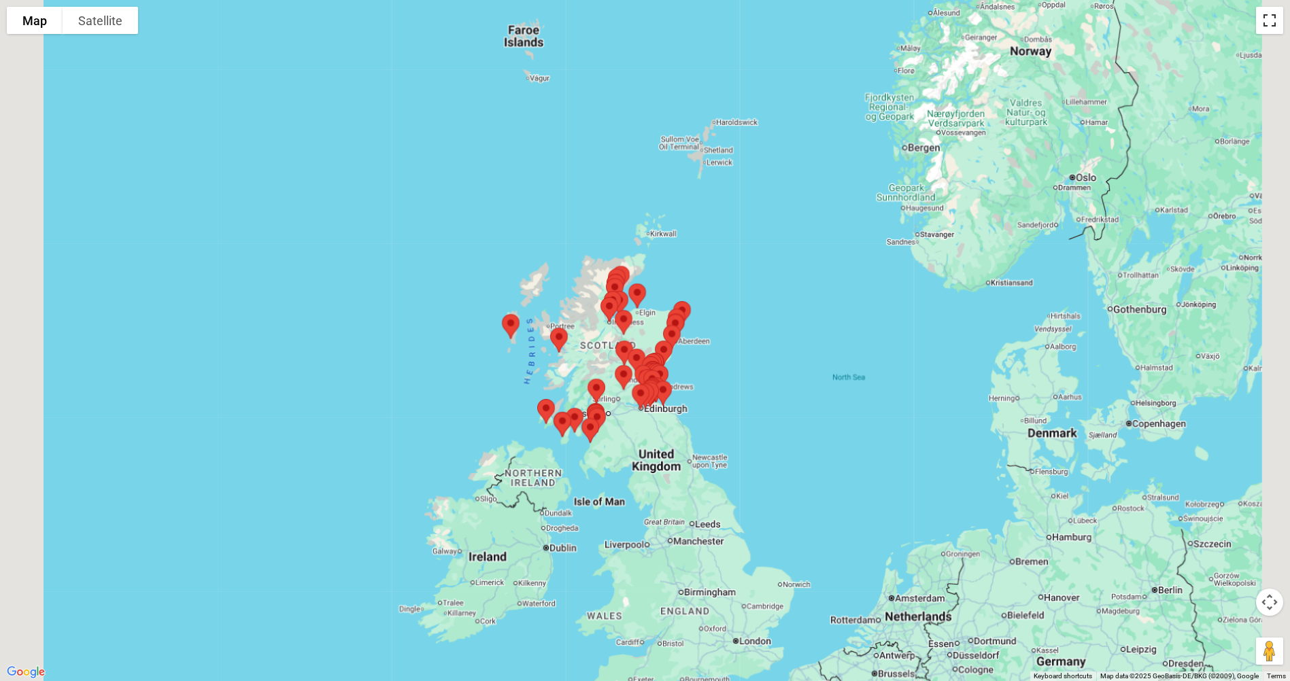
scroll to position [1020, 0]
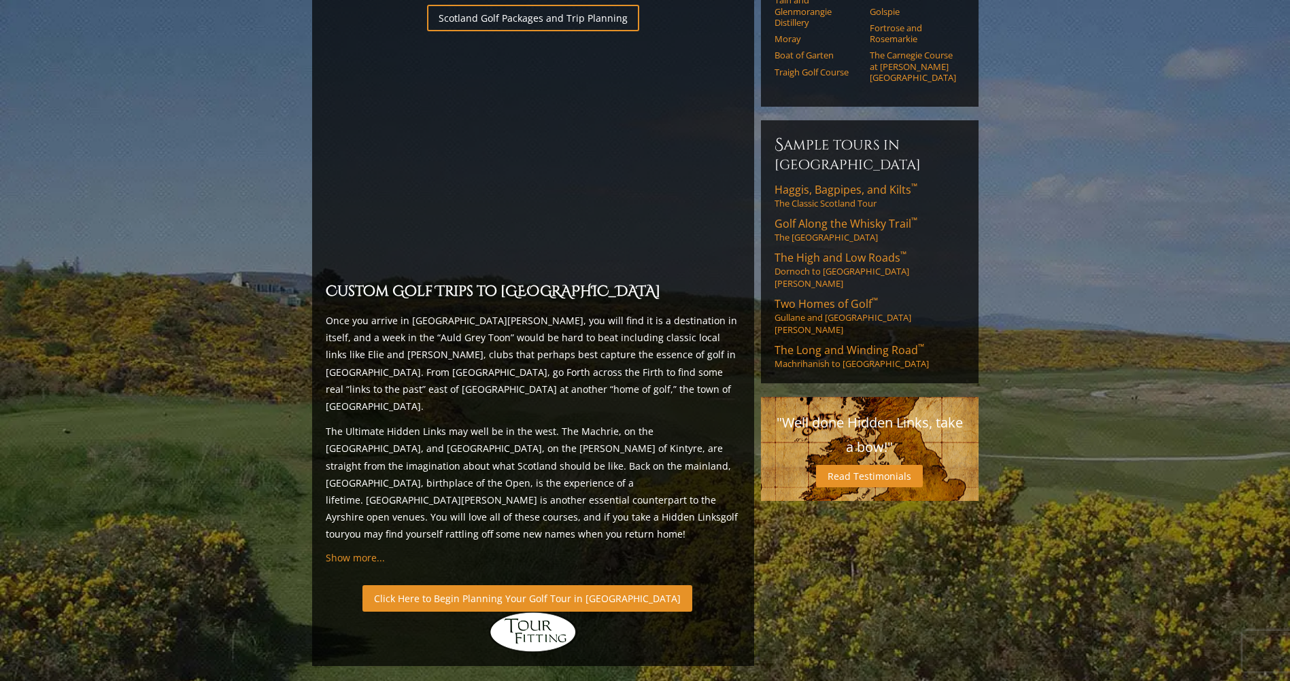
click at [494, 585] on link "Click Here to Begin Planning Your Golf Tour in [GEOGRAPHIC_DATA]" at bounding box center [527, 598] width 330 height 27
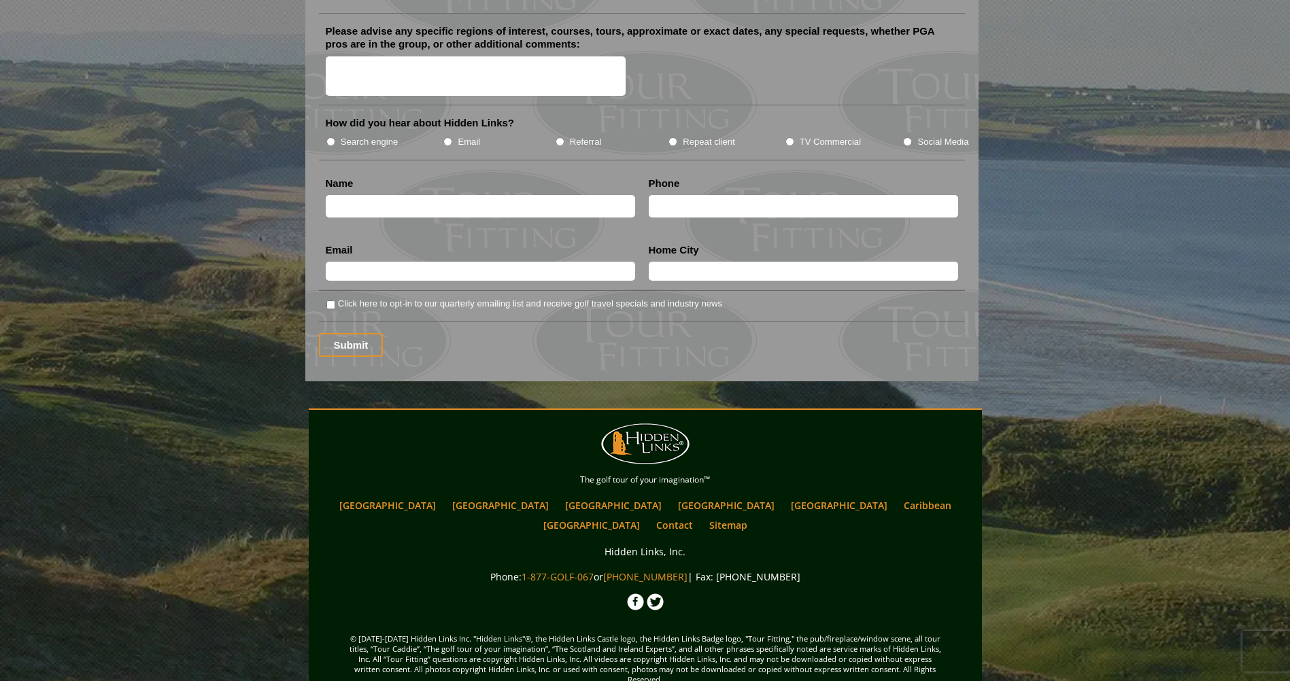
scroll to position [1446, 0]
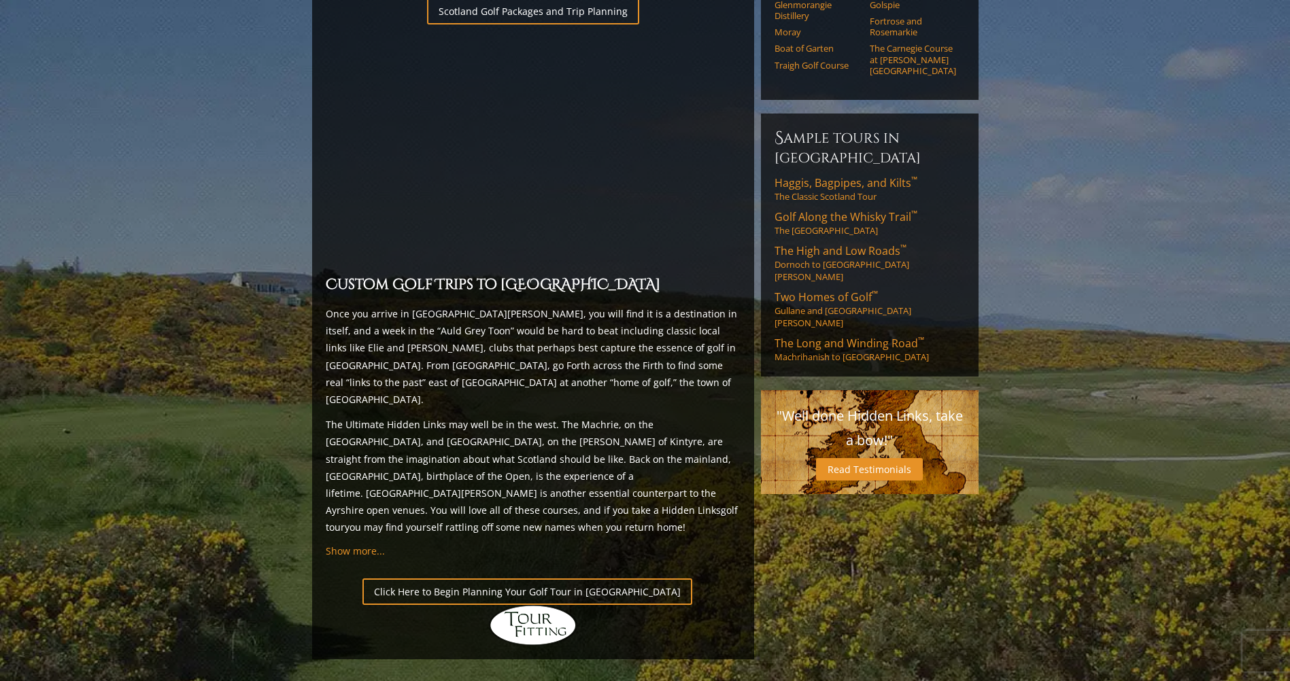
scroll to position [1177, 0]
